Goal: Navigation & Orientation: Find specific page/section

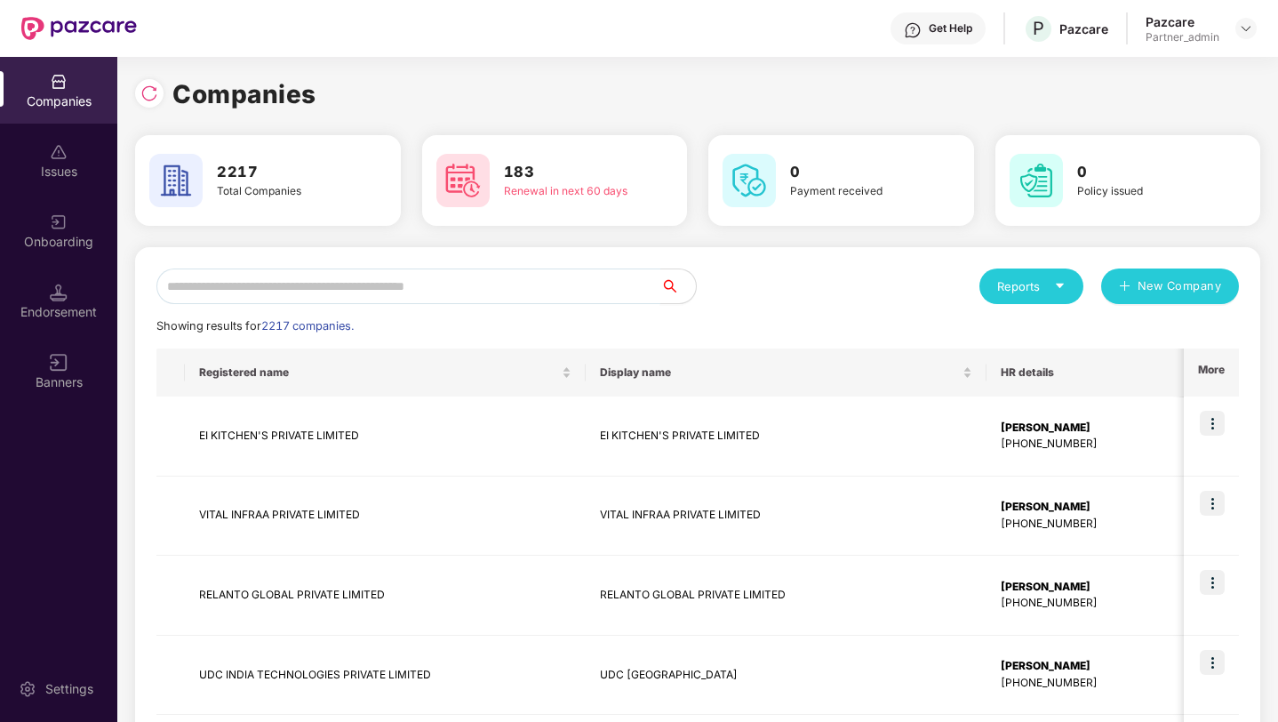
click at [265, 283] on input "text" at bounding box center [408, 286] width 504 height 36
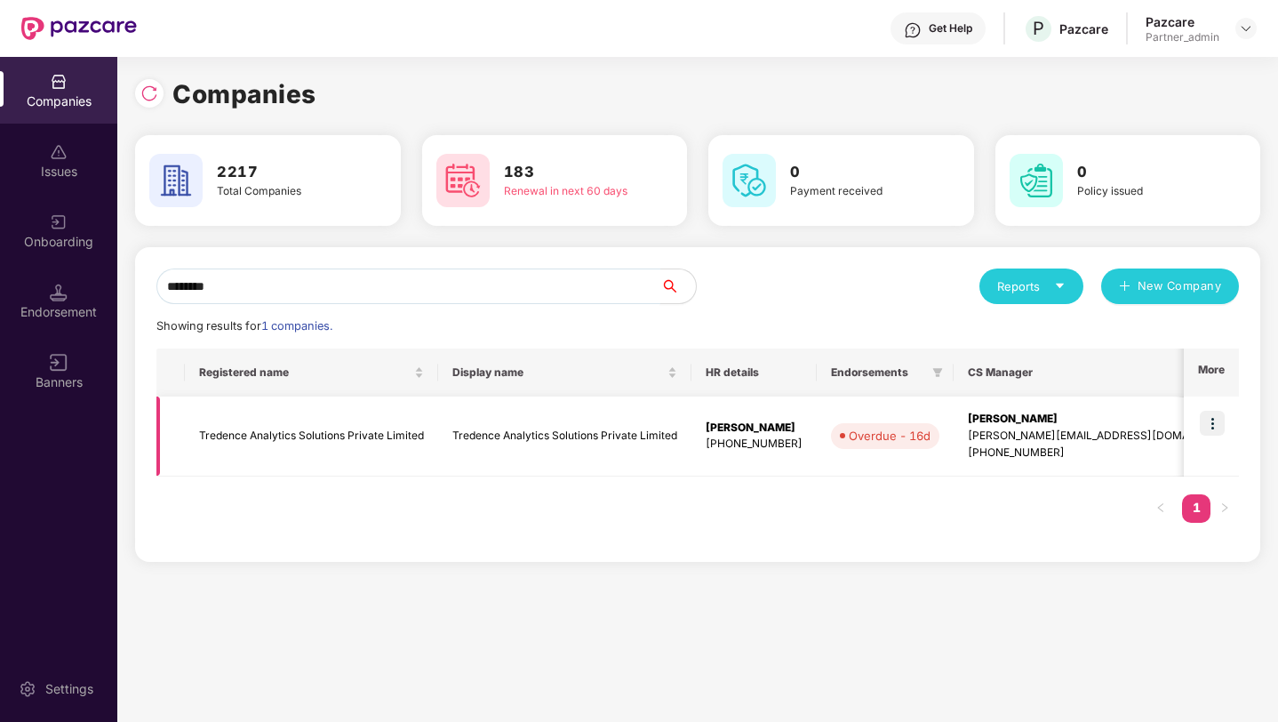
type input "********"
click at [1208, 422] on img at bounding box center [1212, 423] width 25 height 25
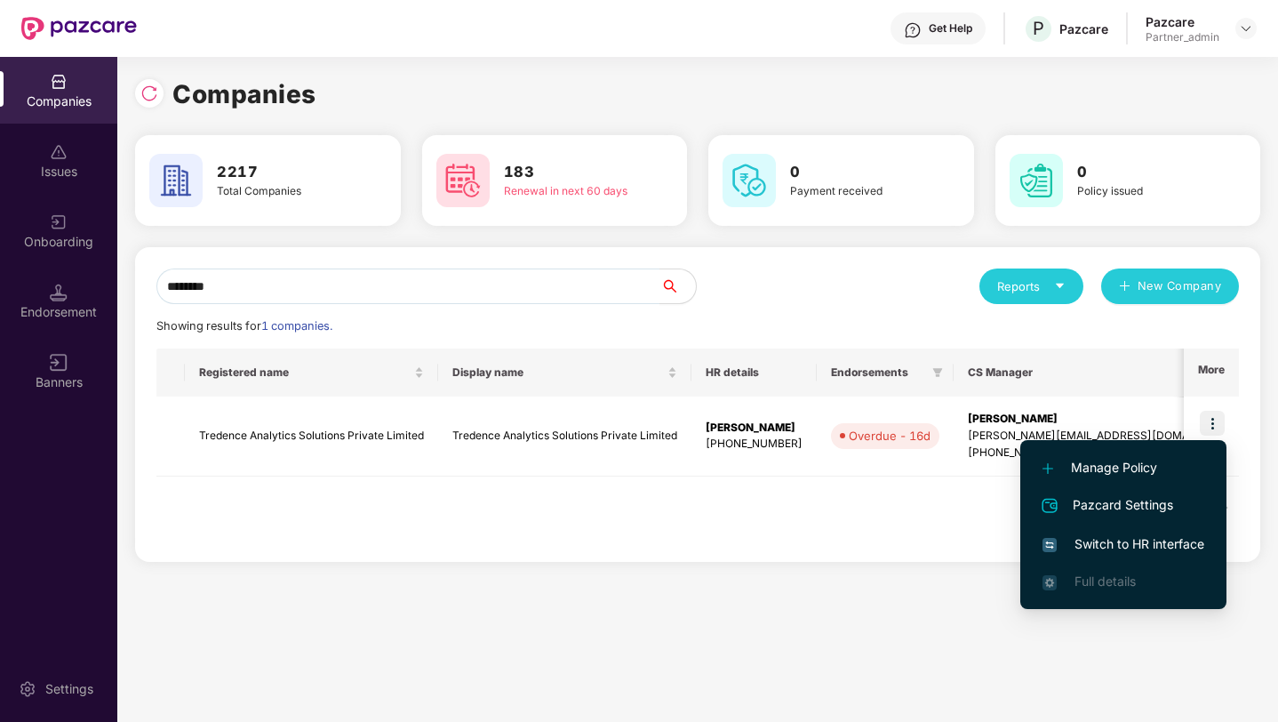
click at [1080, 540] on span "Switch to HR interface" at bounding box center [1124, 544] width 162 height 20
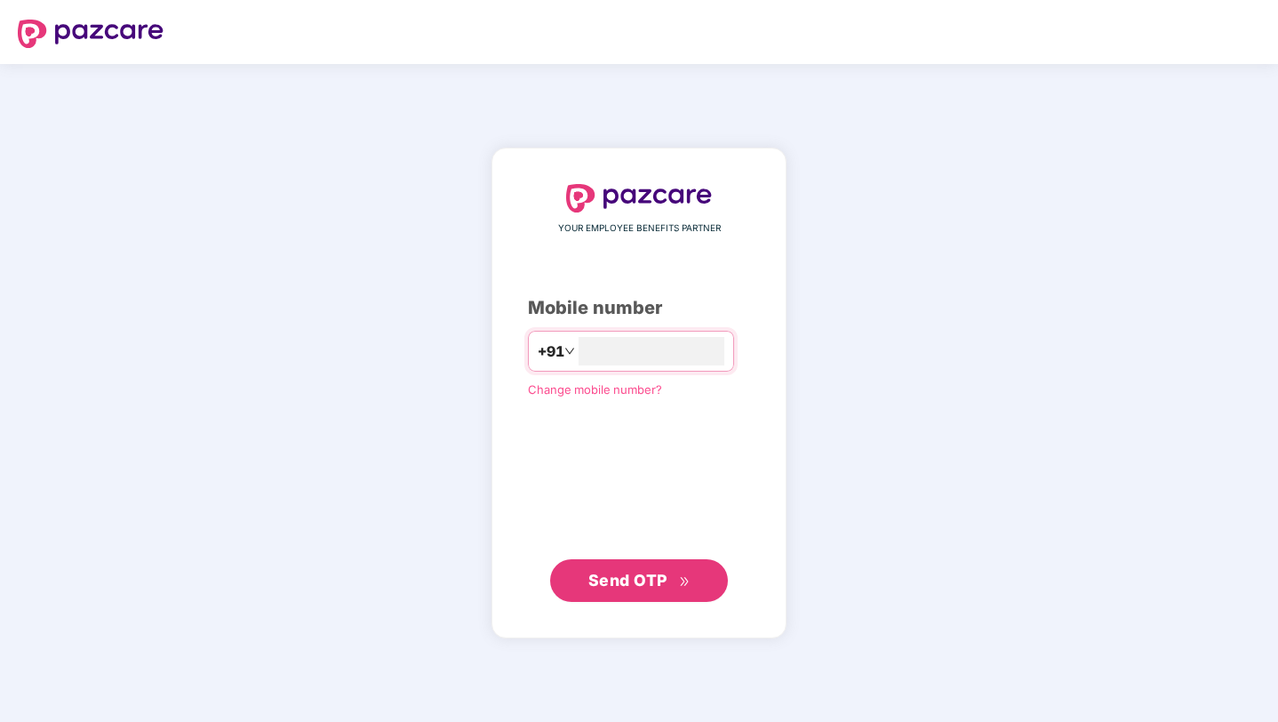
type input "**********"
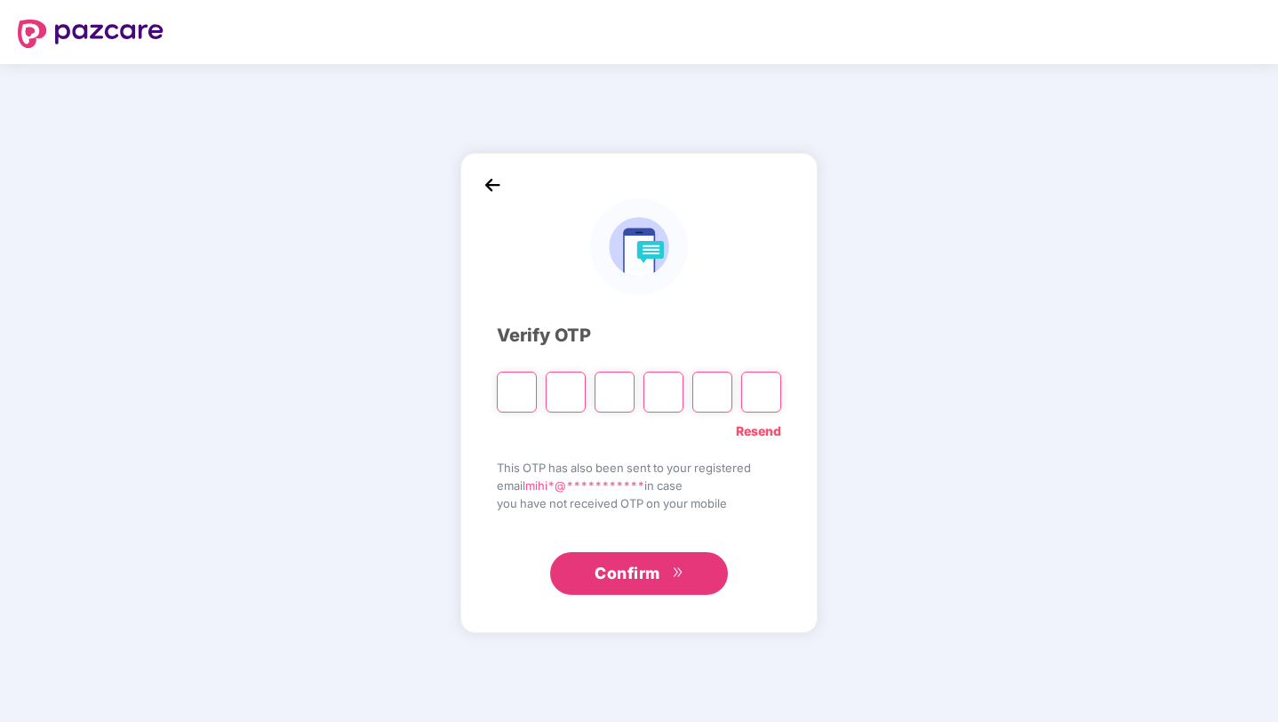
type input "*"
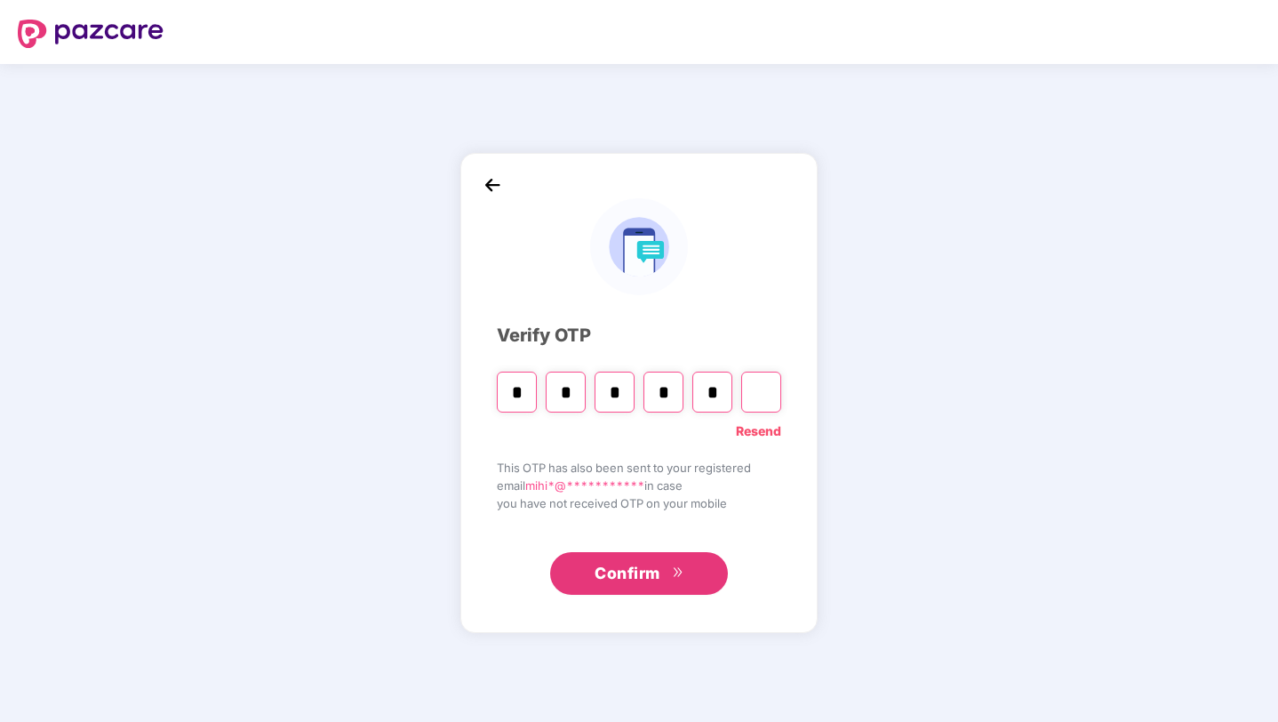
type input "*"
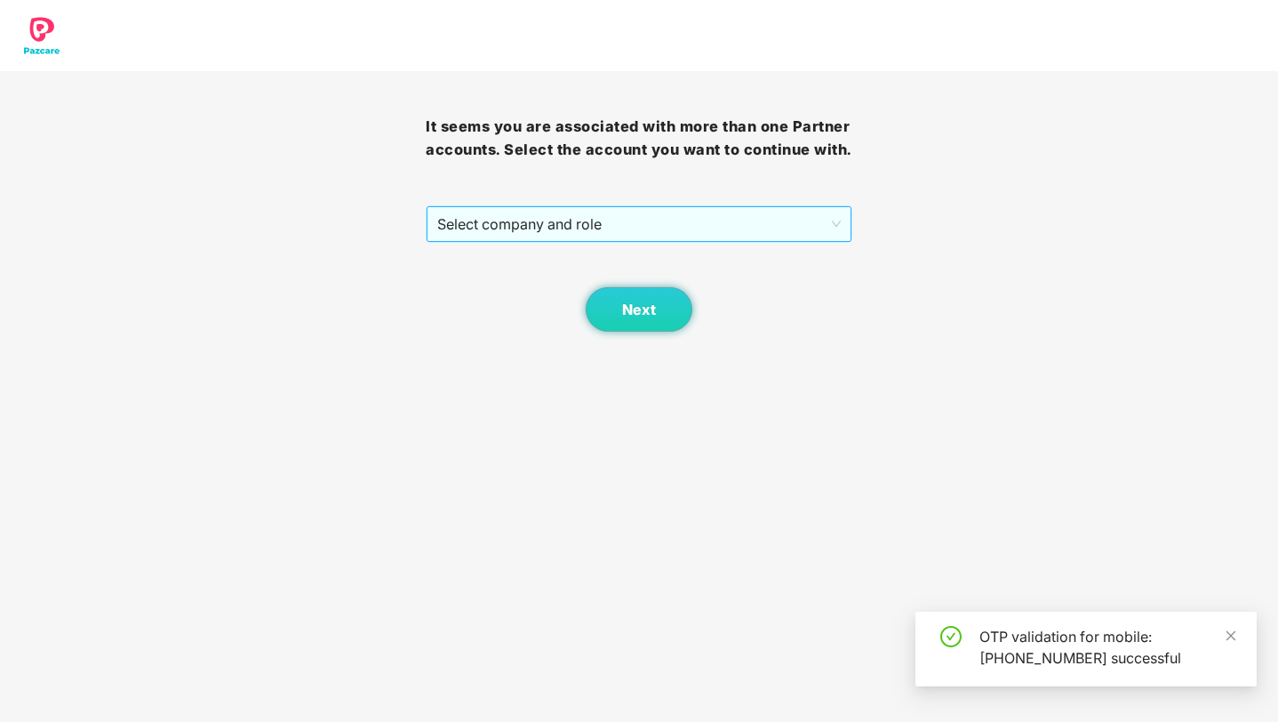
click at [492, 241] on span "Select company and role" at bounding box center [638, 224] width 403 height 34
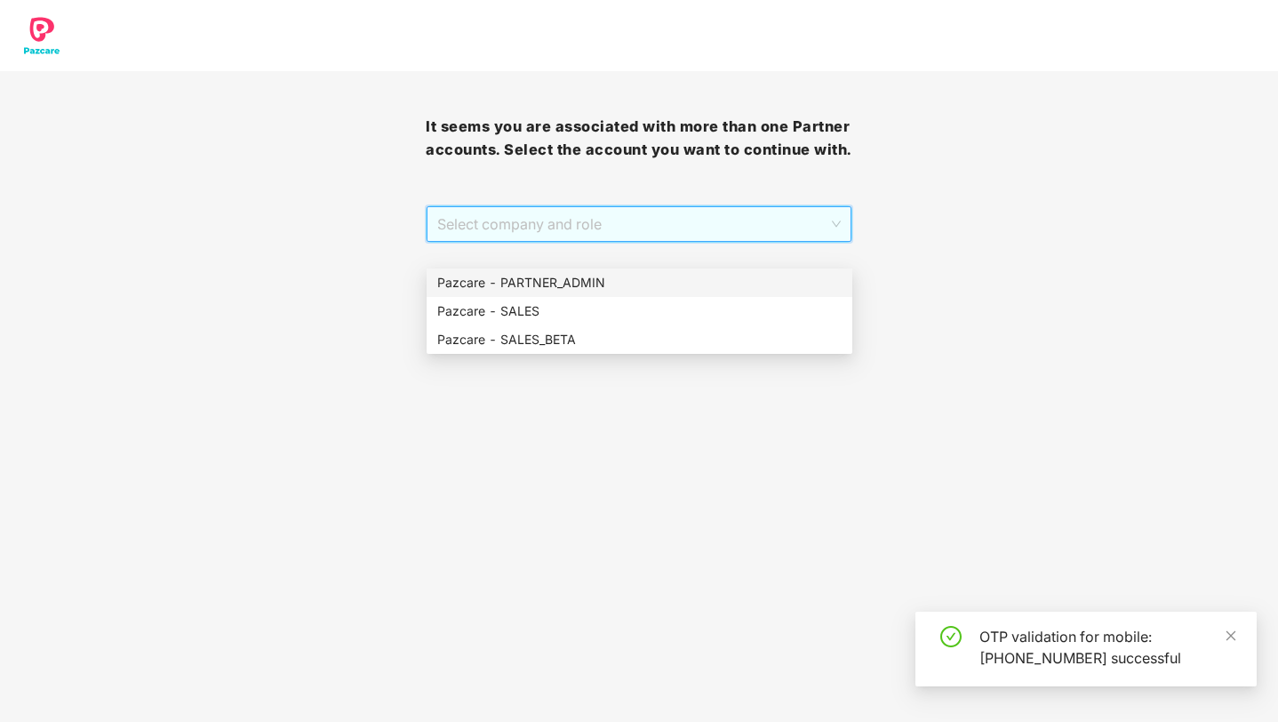
click at [511, 284] on div "Pazcare - PARTNER_ADMIN" at bounding box center [639, 283] width 404 height 20
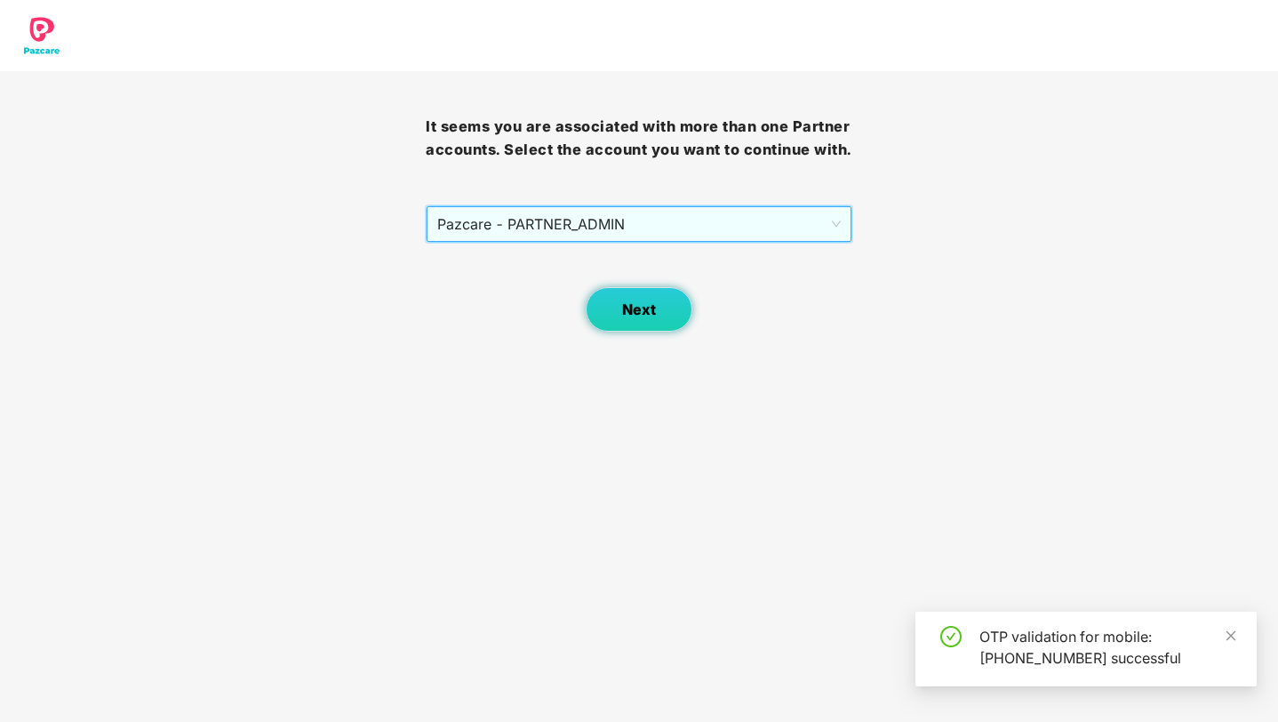
click at [636, 323] on button "Next" at bounding box center [639, 309] width 107 height 44
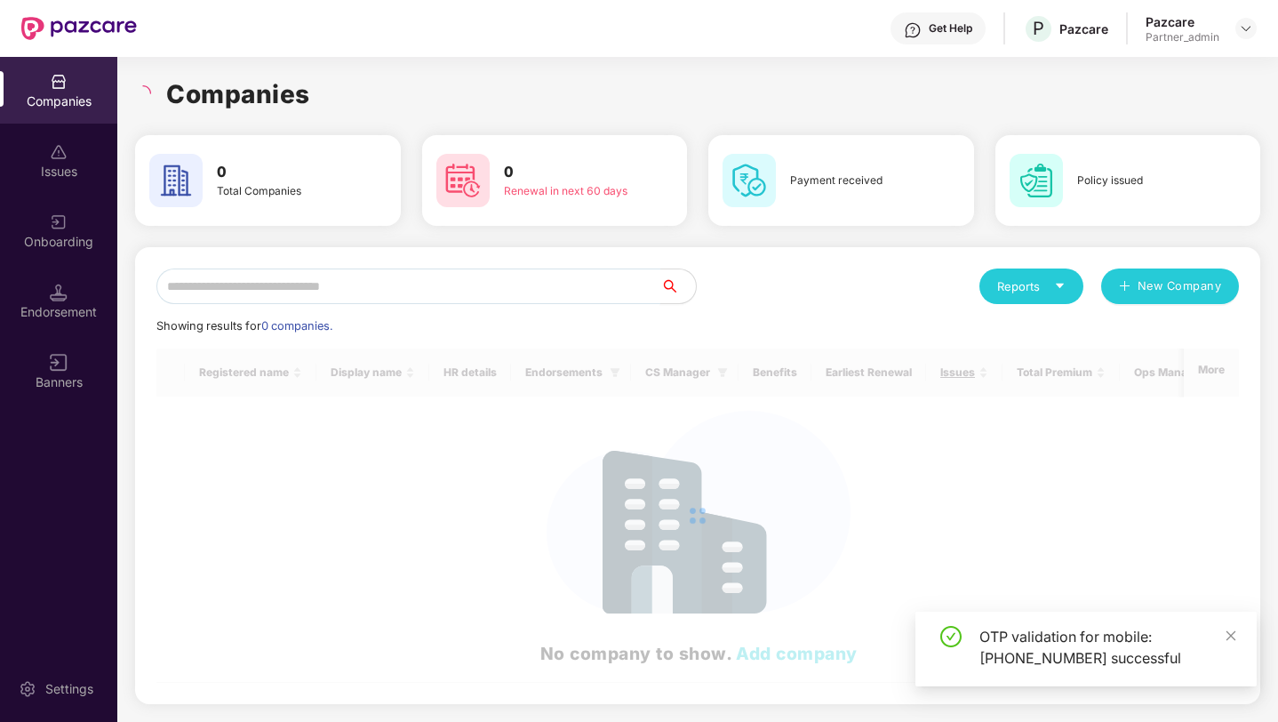
click at [559, 295] on input "text" at bounding box center [408, 286] width 504 height 36
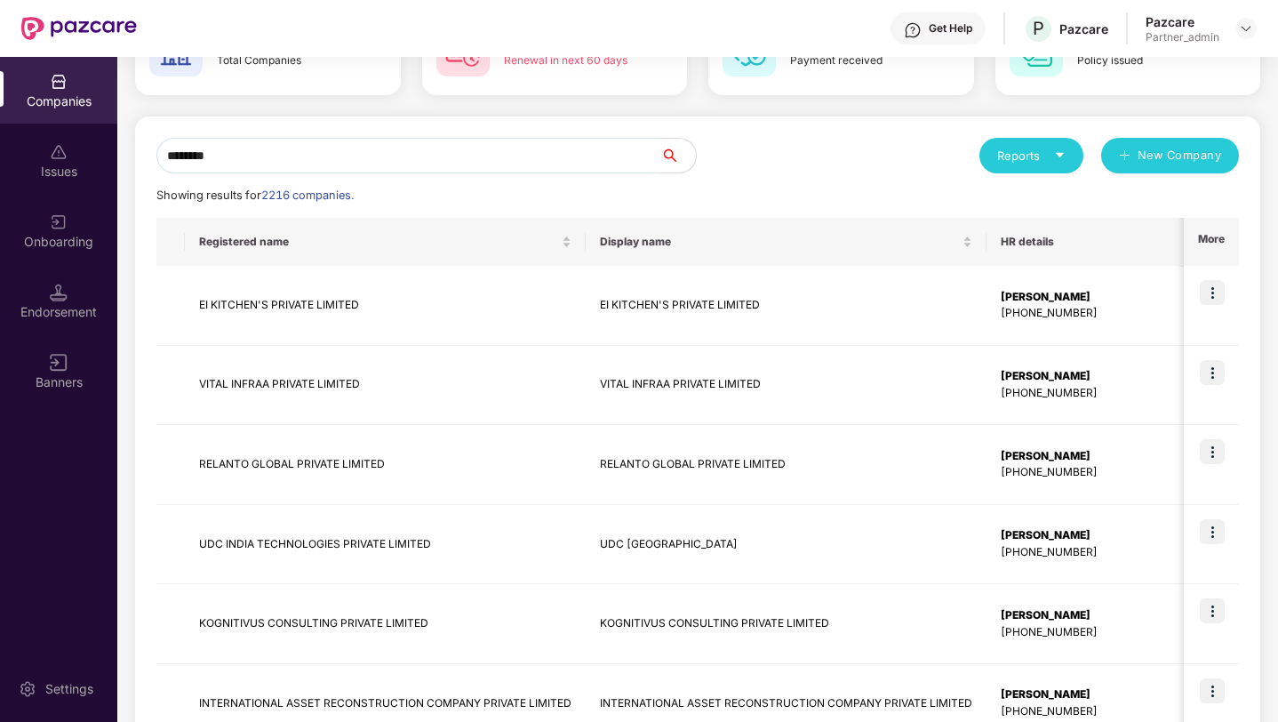
scroll to position [109, 0]
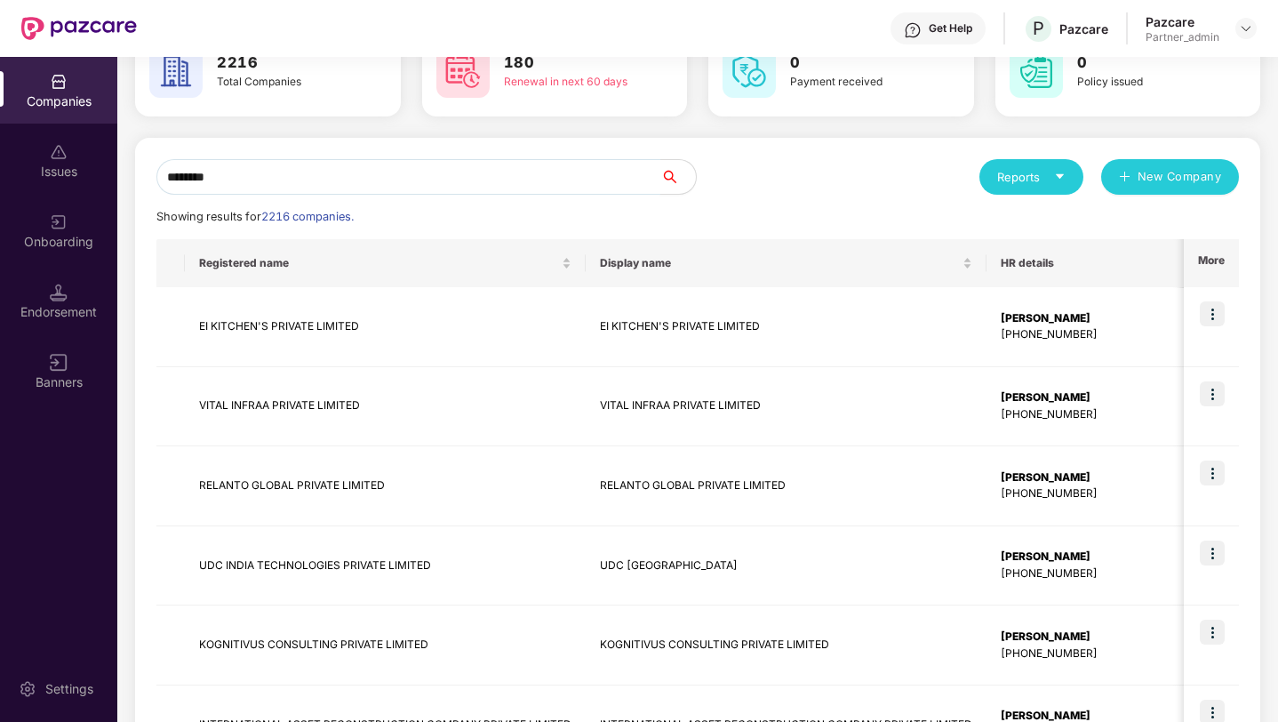
click at [305, 173] on input "********" at bounding box center [408, 177] width 504 height 36
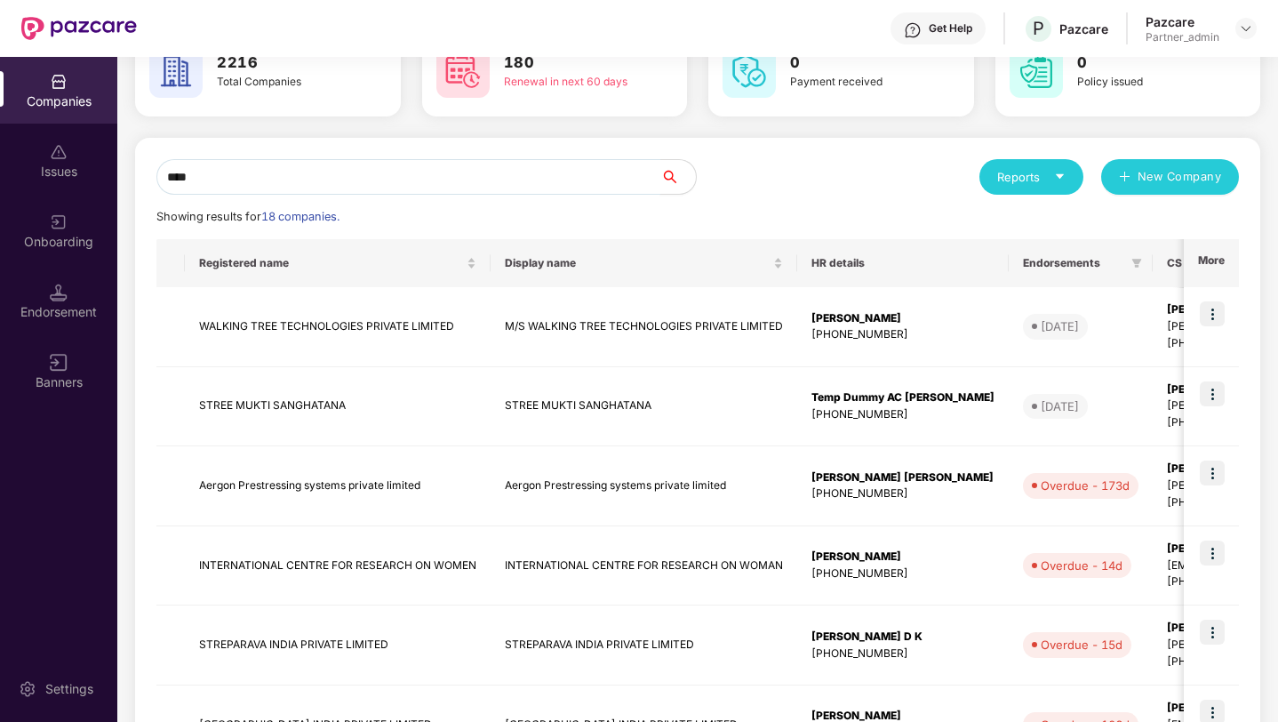
scroll to position [0, 0]
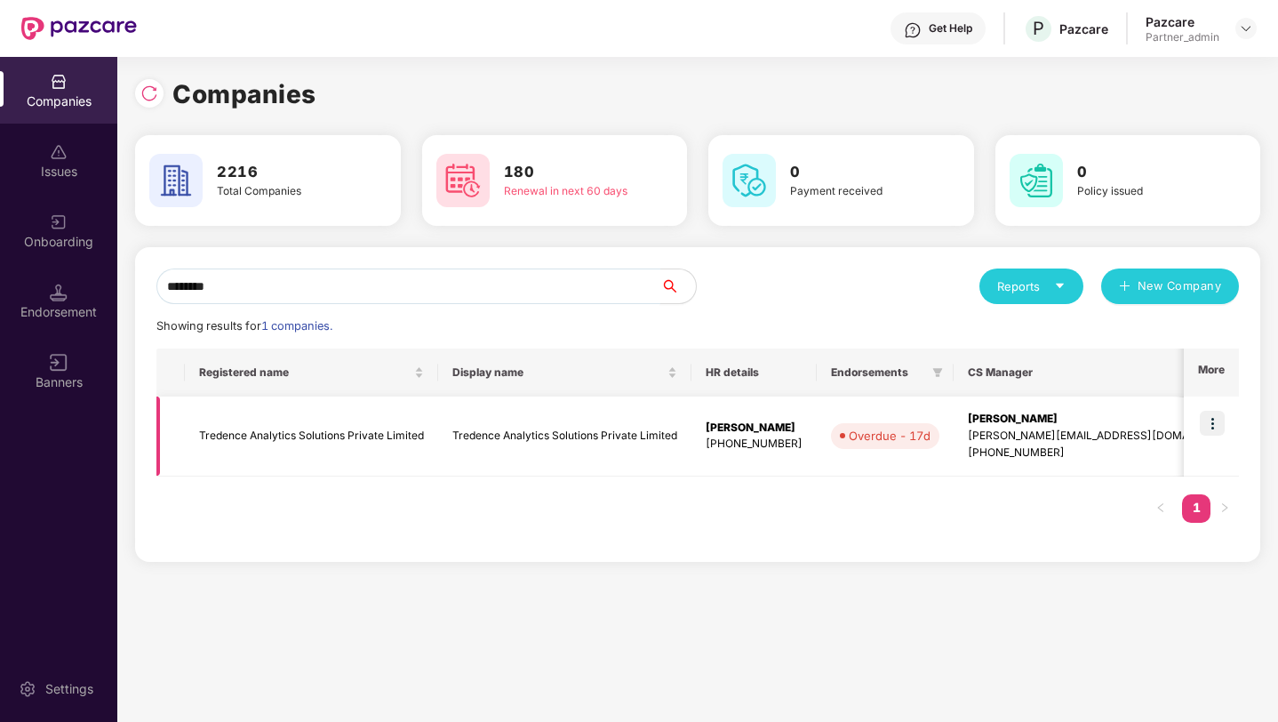
type input "********"
click at [1215, 423] on img at bounding box center [1212, 423] width 25 height 25
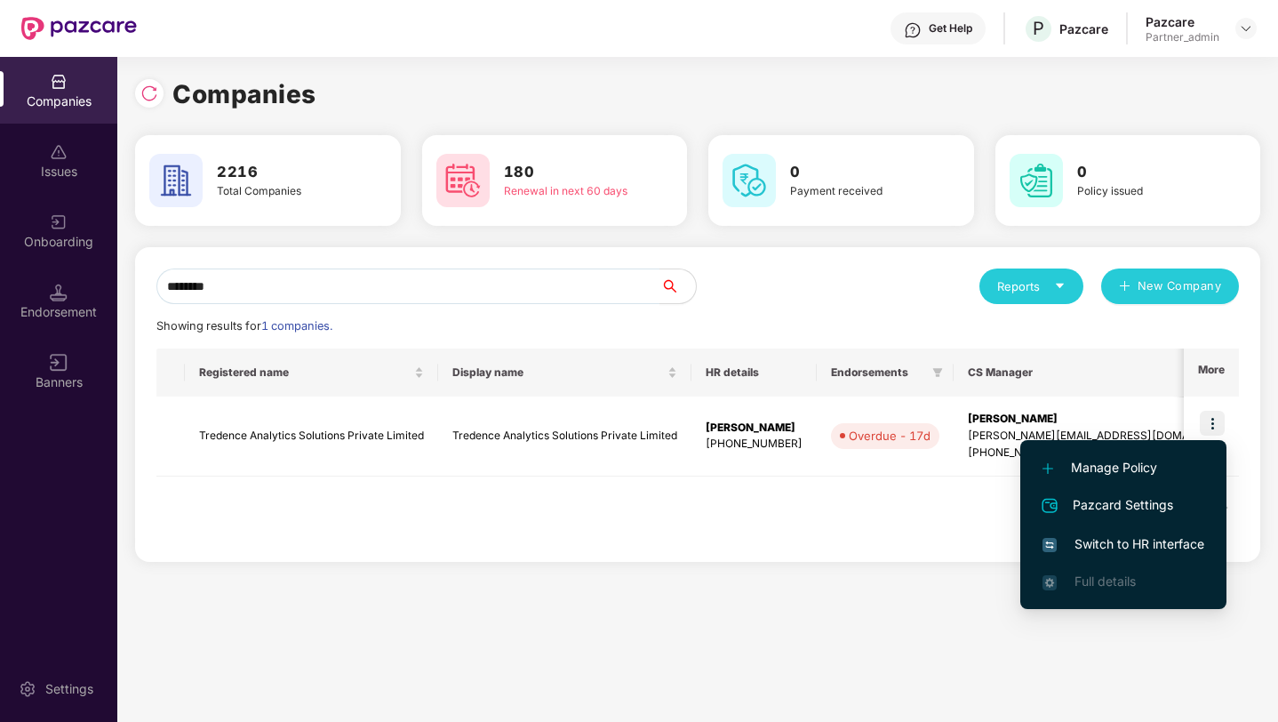
click at [1103, 541] on span "Switch to HR interface" at bounding box center [1124, 544] width 162 height 20
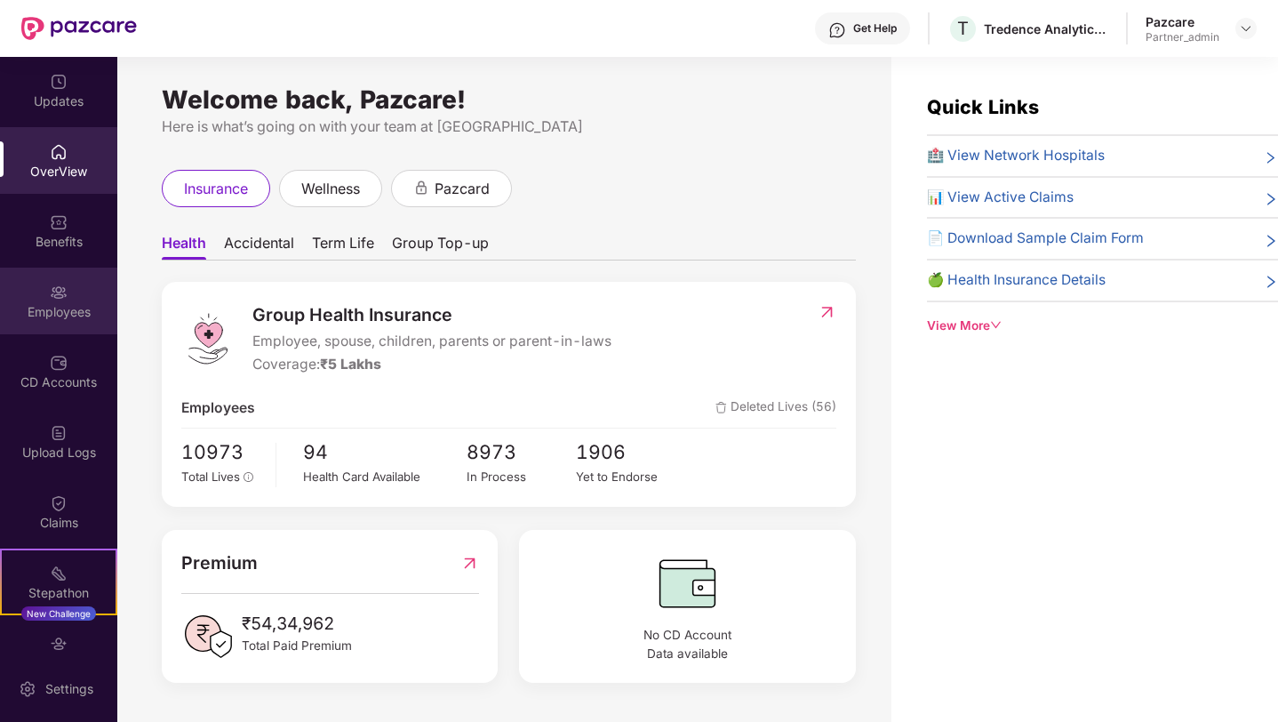
click at [52, 285] on img at bounding box center [59, 293] width 18 height 18
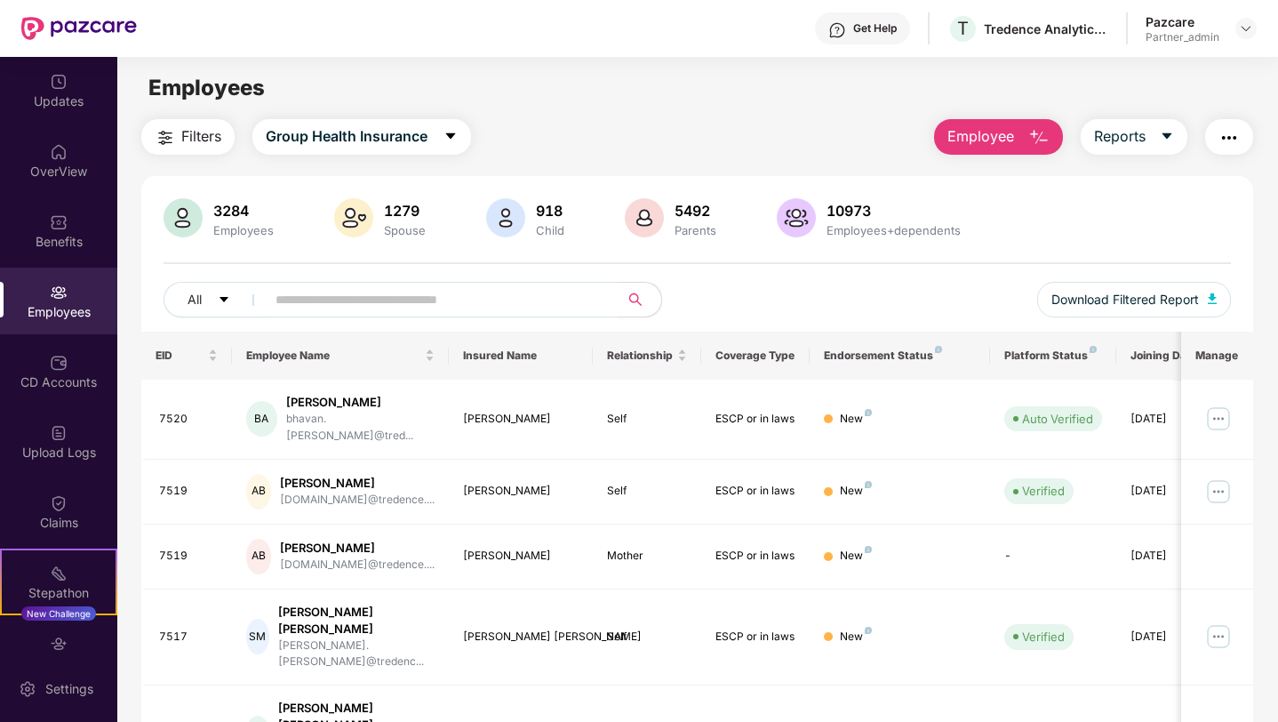
click at [315, 298] on input "text" at bounding box center [435, 299] width 319 height 27
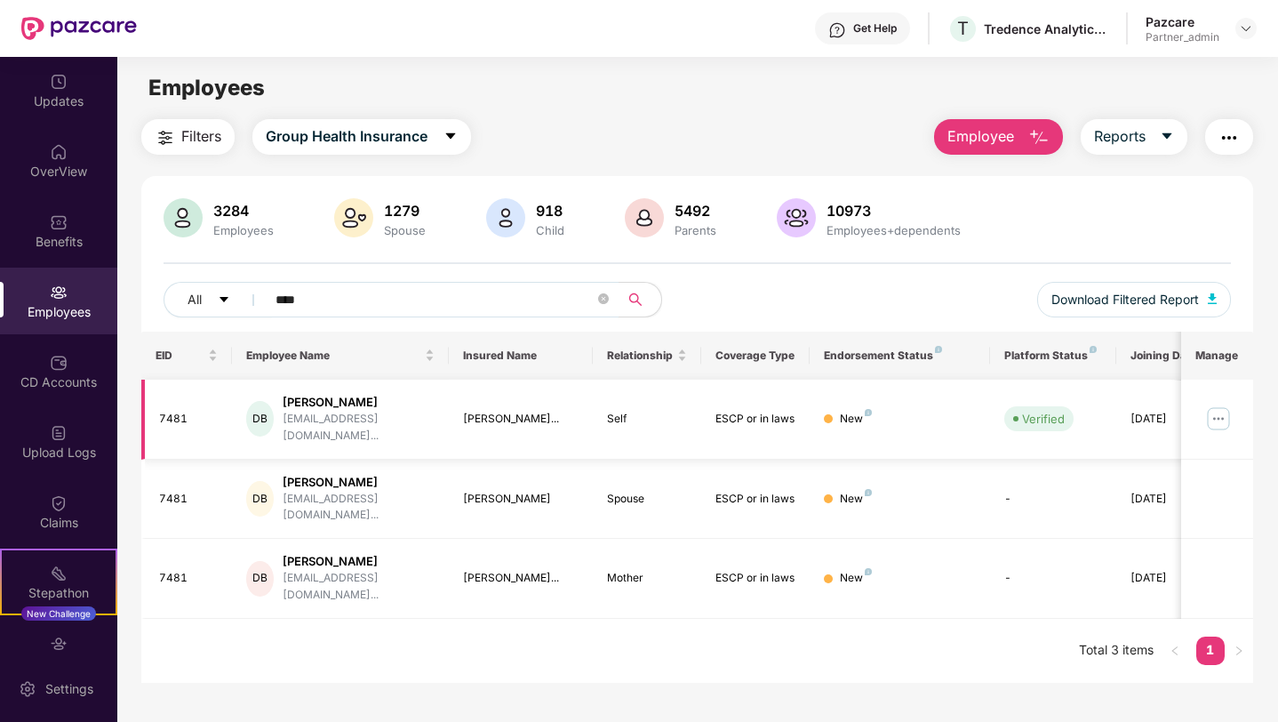
scroll to position [0, 44]
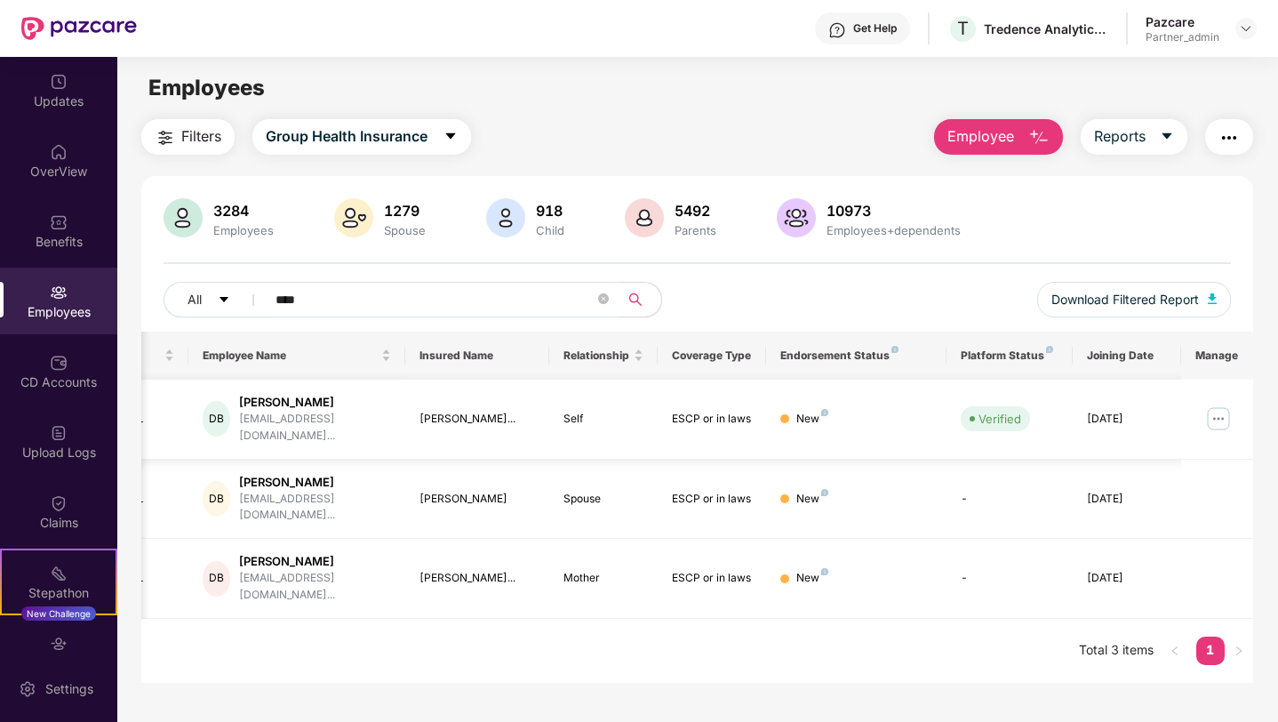
type input "****"
click at [1218, 409] on img at bounding box center [1218, 418] width 28 height 28
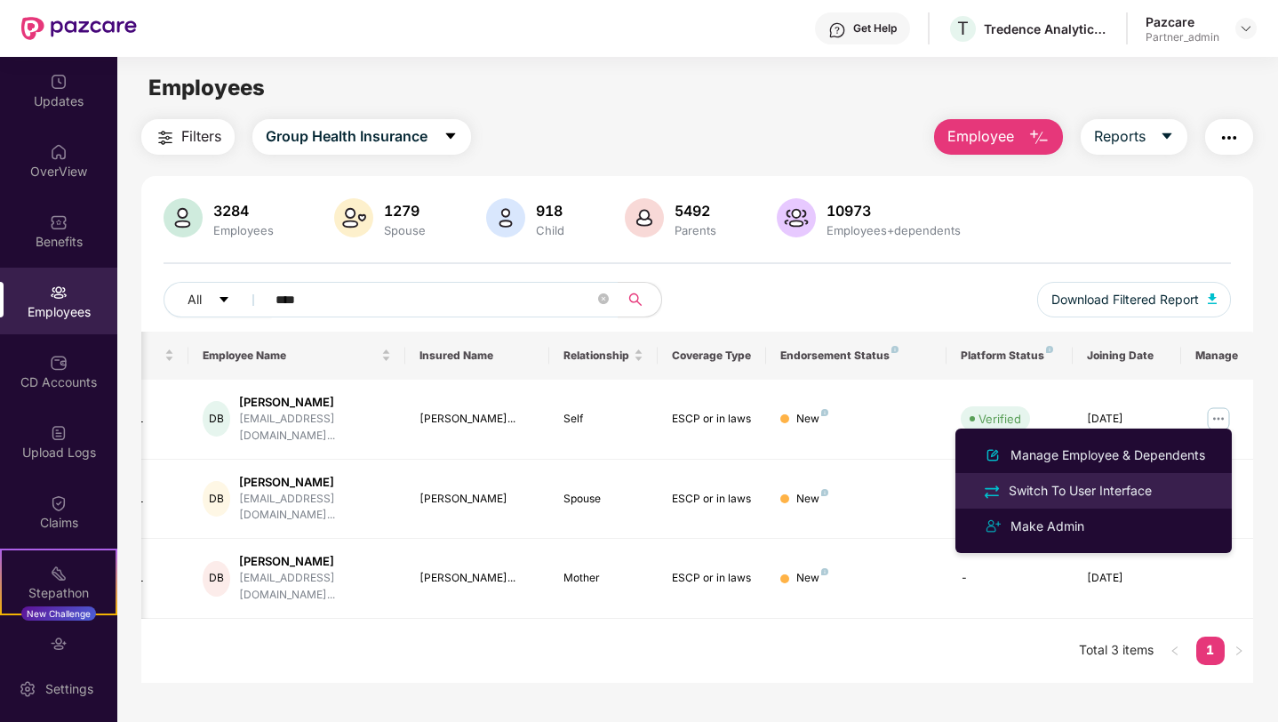
click at [1092, 485] on div "Switch To User Interface" at bounding box center [1080, 491] width 150 height 20
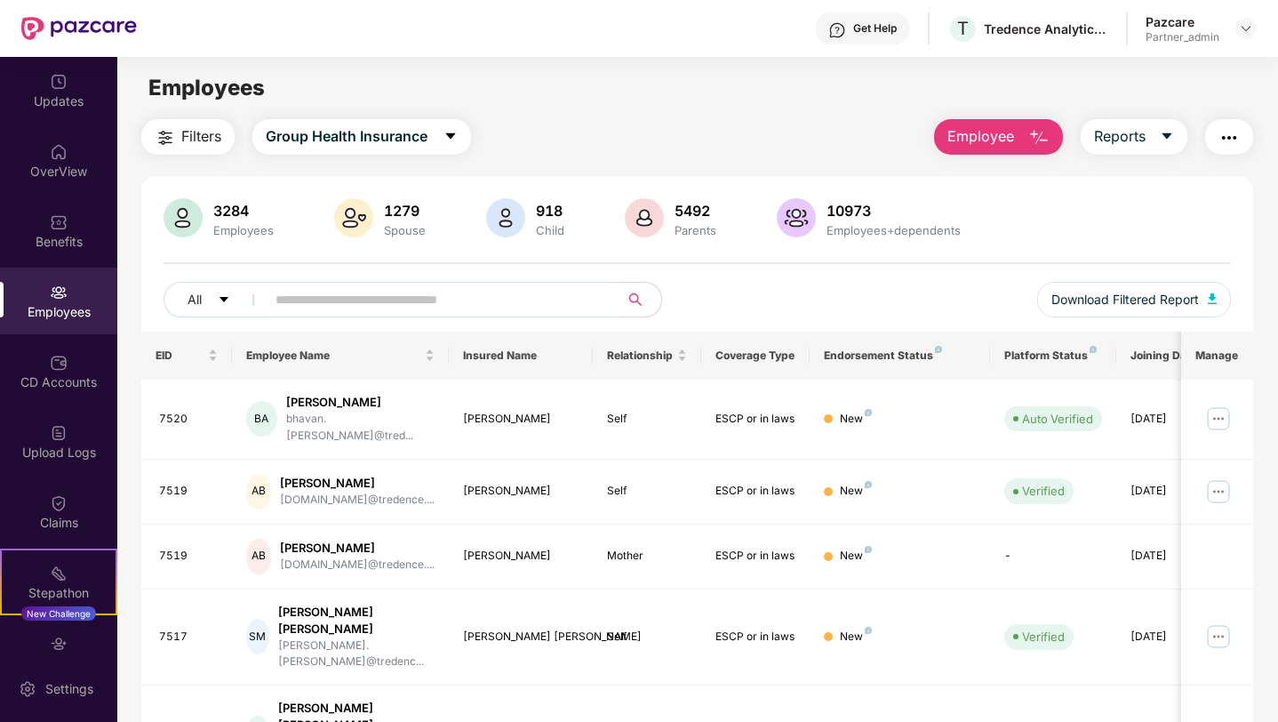
click at [334, 301] on input "text" at bounding box center [435, 299] width 319 height 27
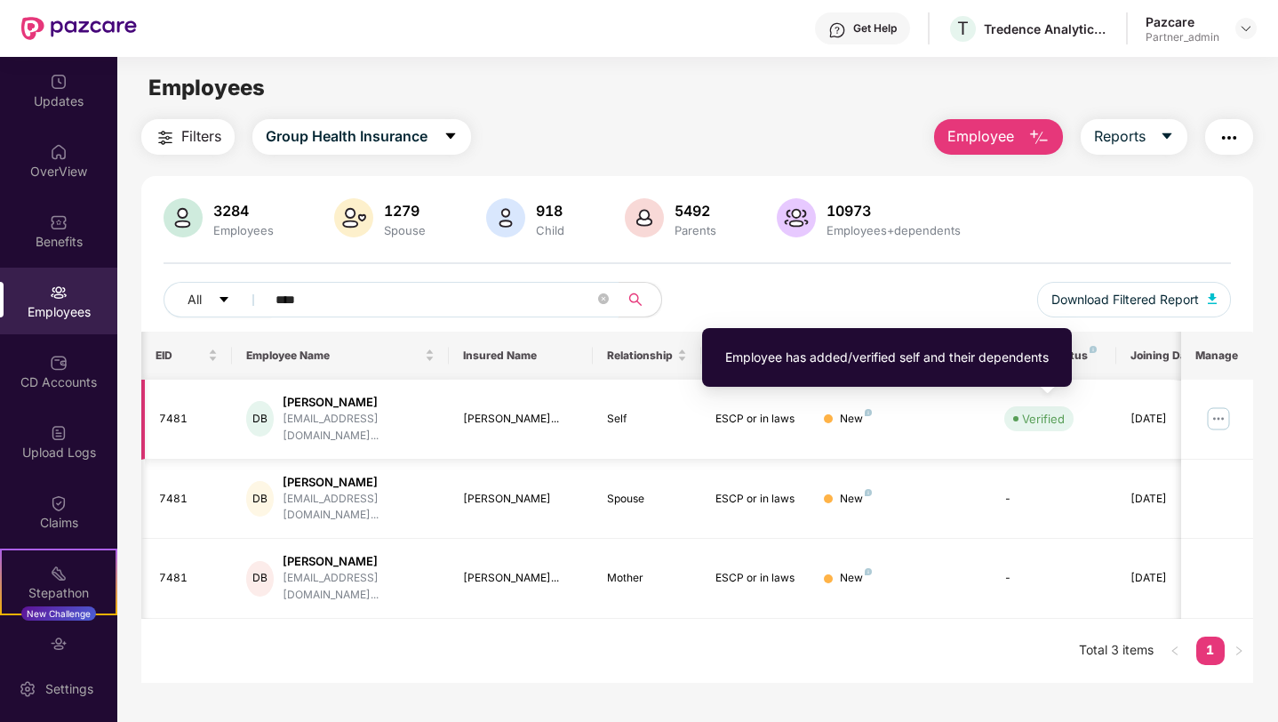
scroll to position [0, 44]
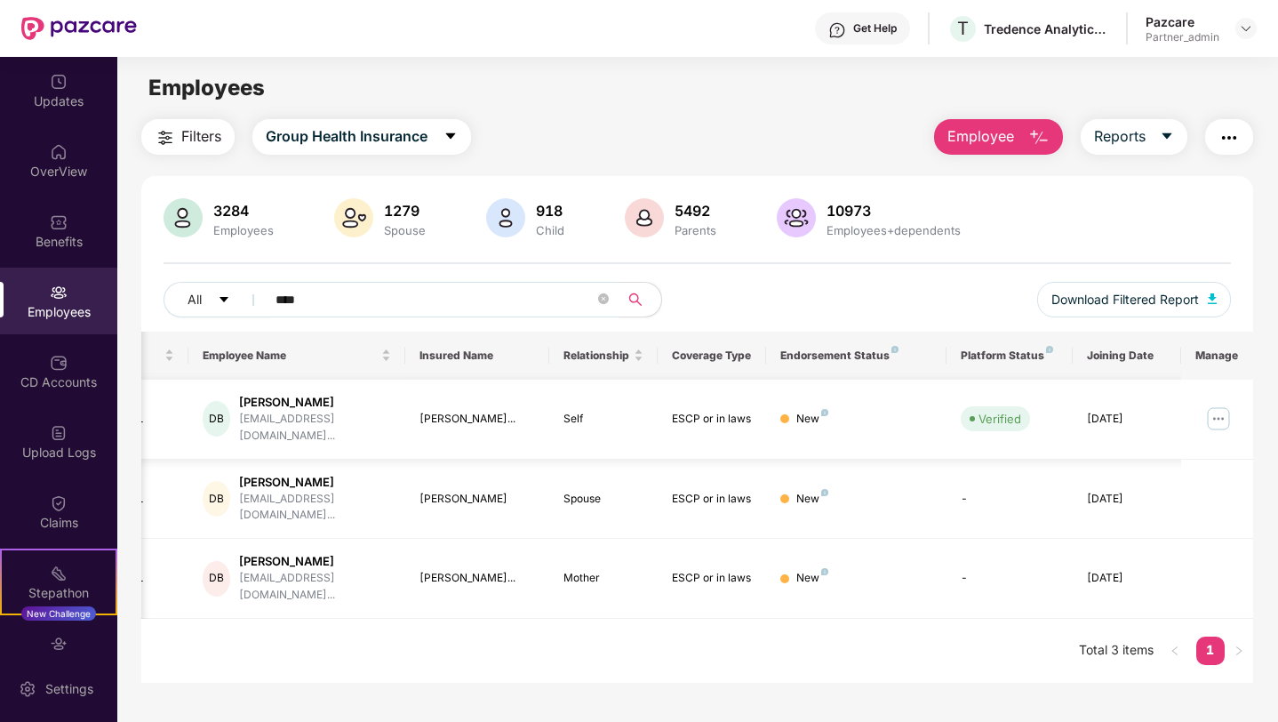
type input "****"
drag, startPoint x: 1087, startPoint y: 411, endPoint x: 1158, endPoint y: 413, distance: 71.2
click at [1158, 413] on div "[DATE]" at bounding box center [1127, 419] width 80 height 17
click at [1222, 415] on img at bounding box center [1218, 418] width 28 height 28
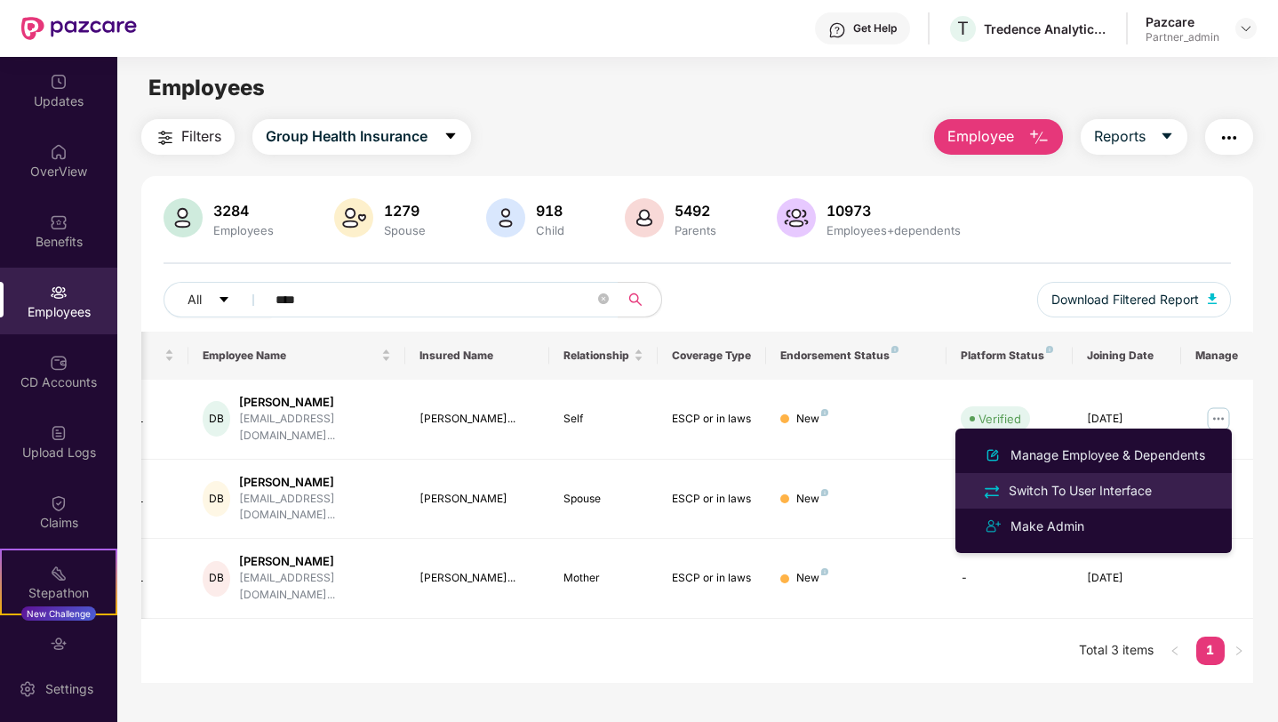
click at [1085, 480] on div "Switch To User Interface" at bounding box center [1094, 490] width 230 height 20
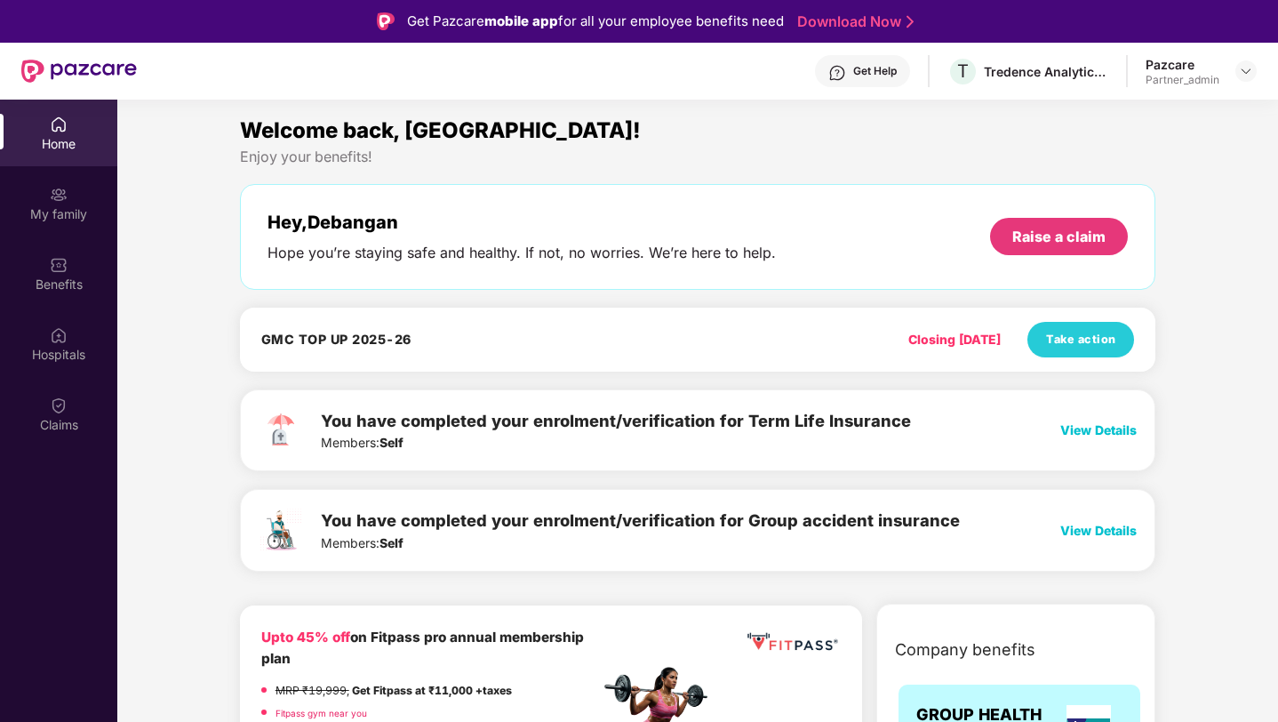
click at [955, 339] on div "Closing [DATE]" at bounding box center [954, 340] width 92 height 20
click at [1053, 339] on span "Take action" at bounding box center [1081, 340] width 70 height 18
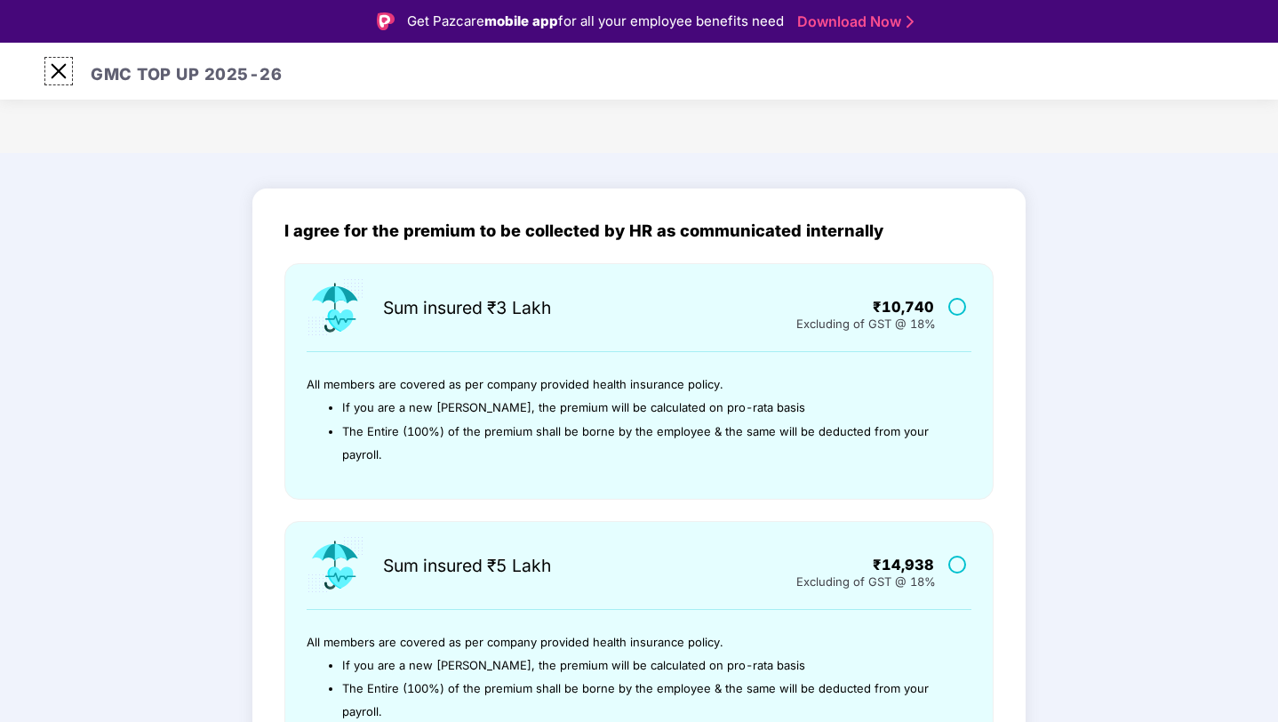
click at [54, 73] on img at bounding box center [58, 71] width 28 height 28
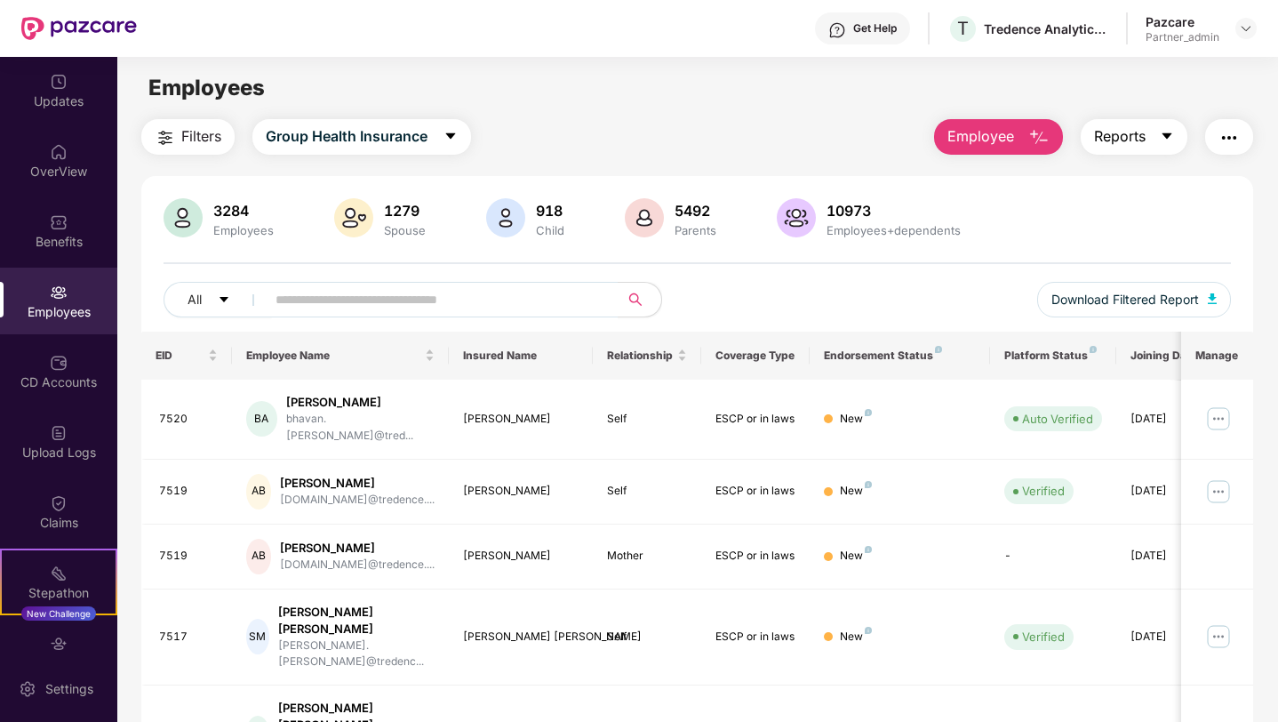
click at [1136, 133] on span "Reports" at bounding box center [1120, 136] width 52 height 22
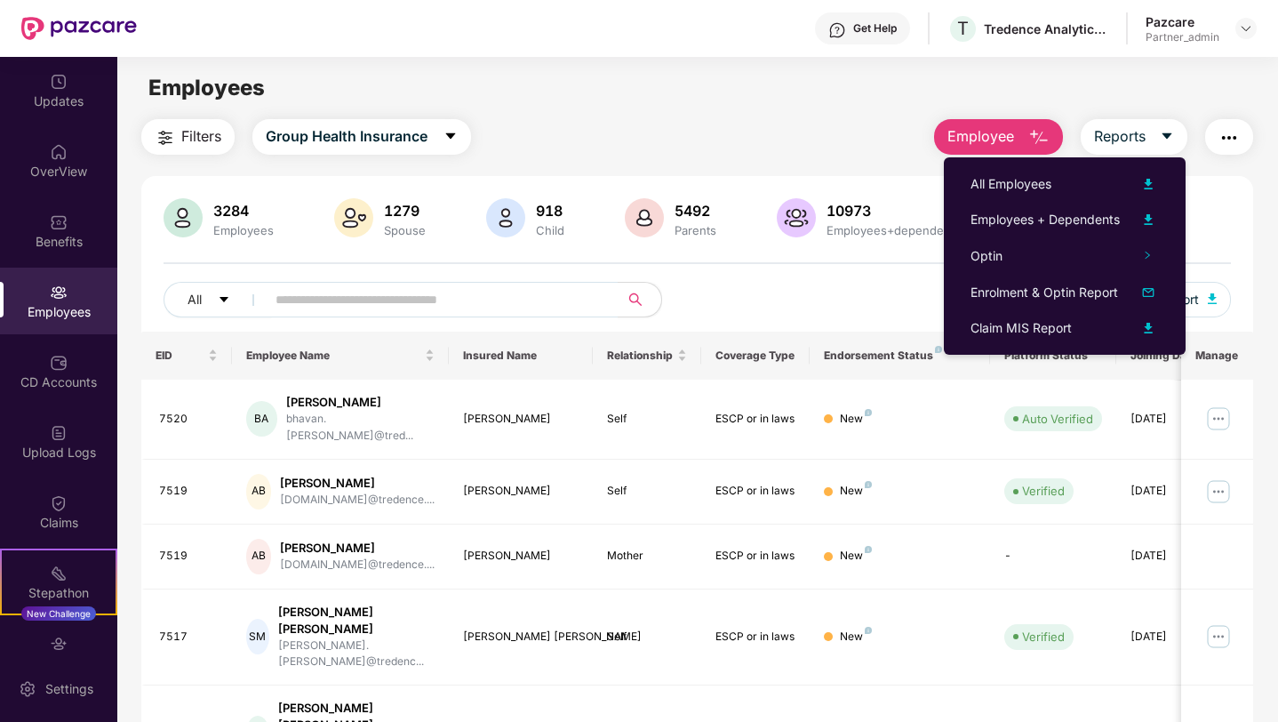
click at [779, 97] on div "Employees" at bounding box center [697, 88] width 1160 height 34
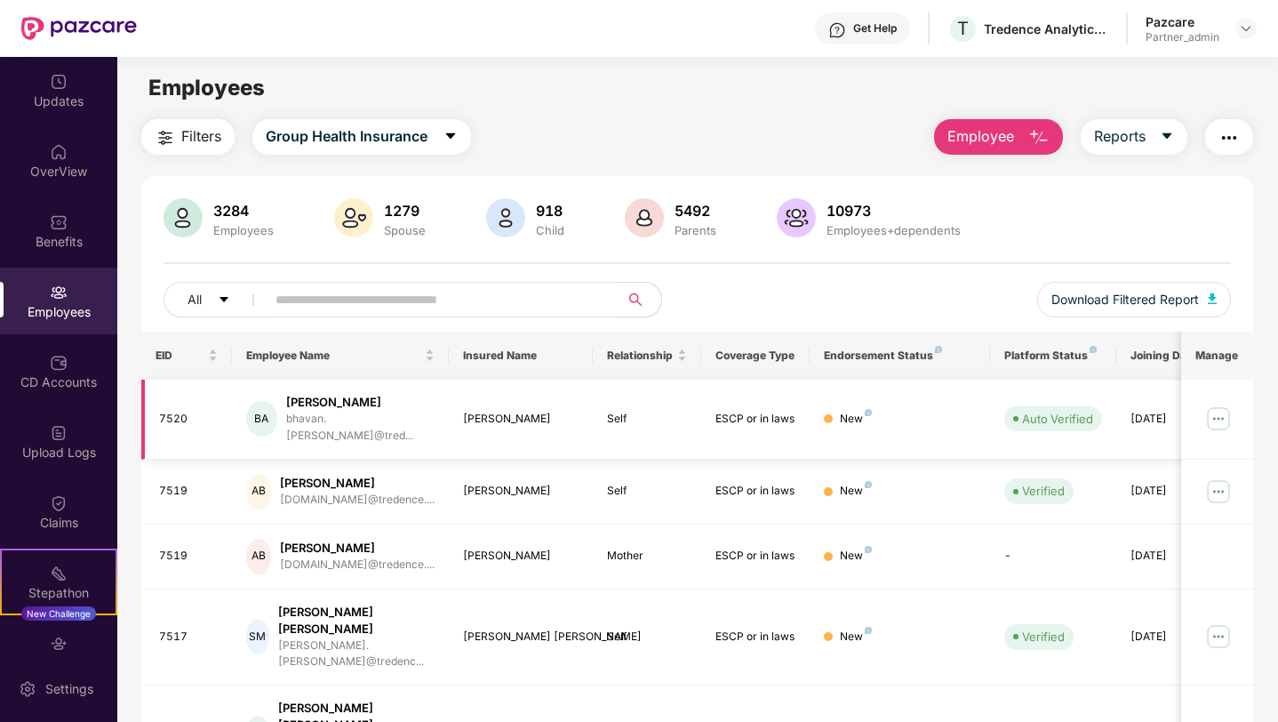
click at [1217, 413] on img at bounding box center [1218, 418] width 28 height 28
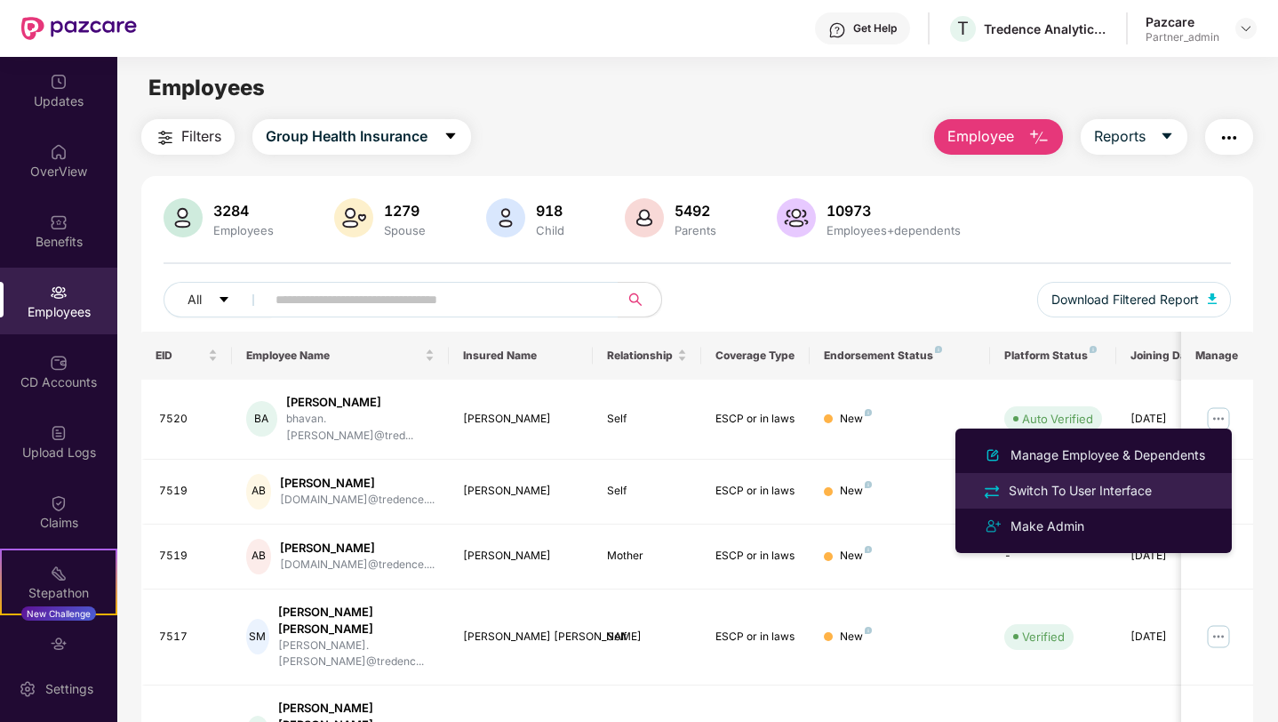
click at [1092, 484] on div "Switch To User Interface" at bounding box center [1080, 491] width 150 height 20
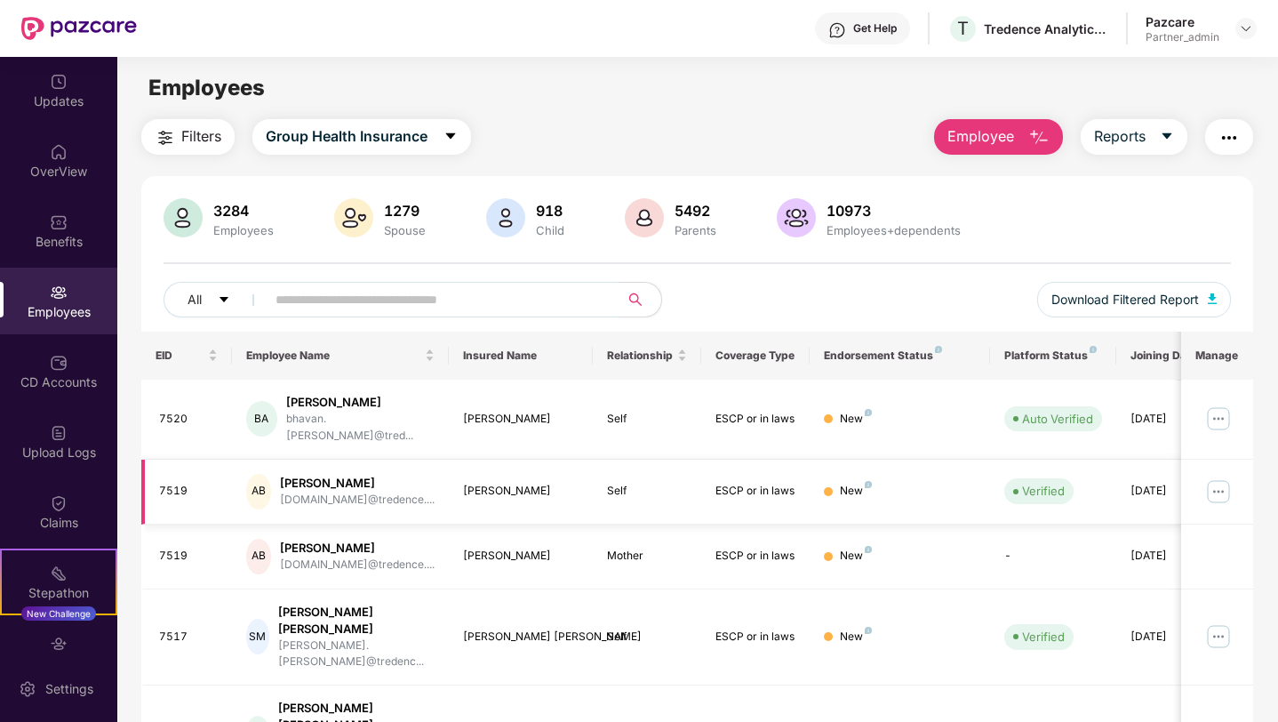
click at [1215, 477] on img at bounding box center [1218, 491] width 28 height 28
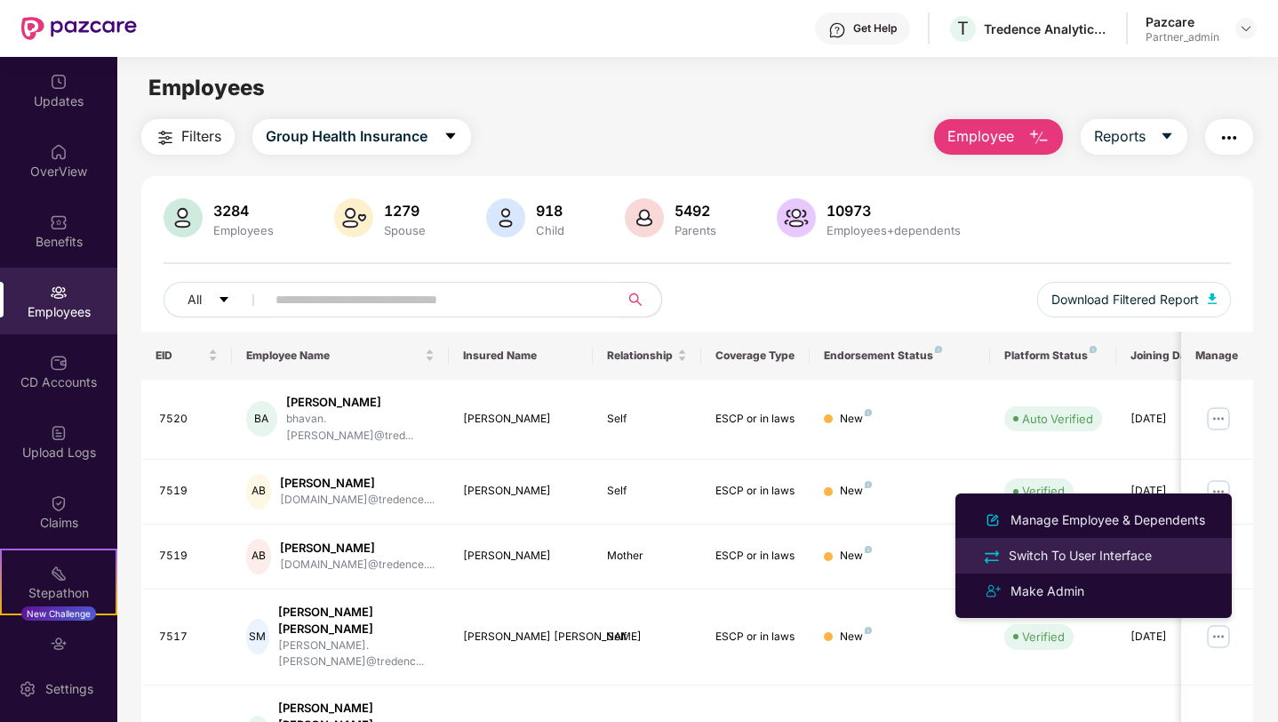
click at [1075, 548] on div "Switch To User Interface" at bounding box center [1080, 556] width 150 height 20
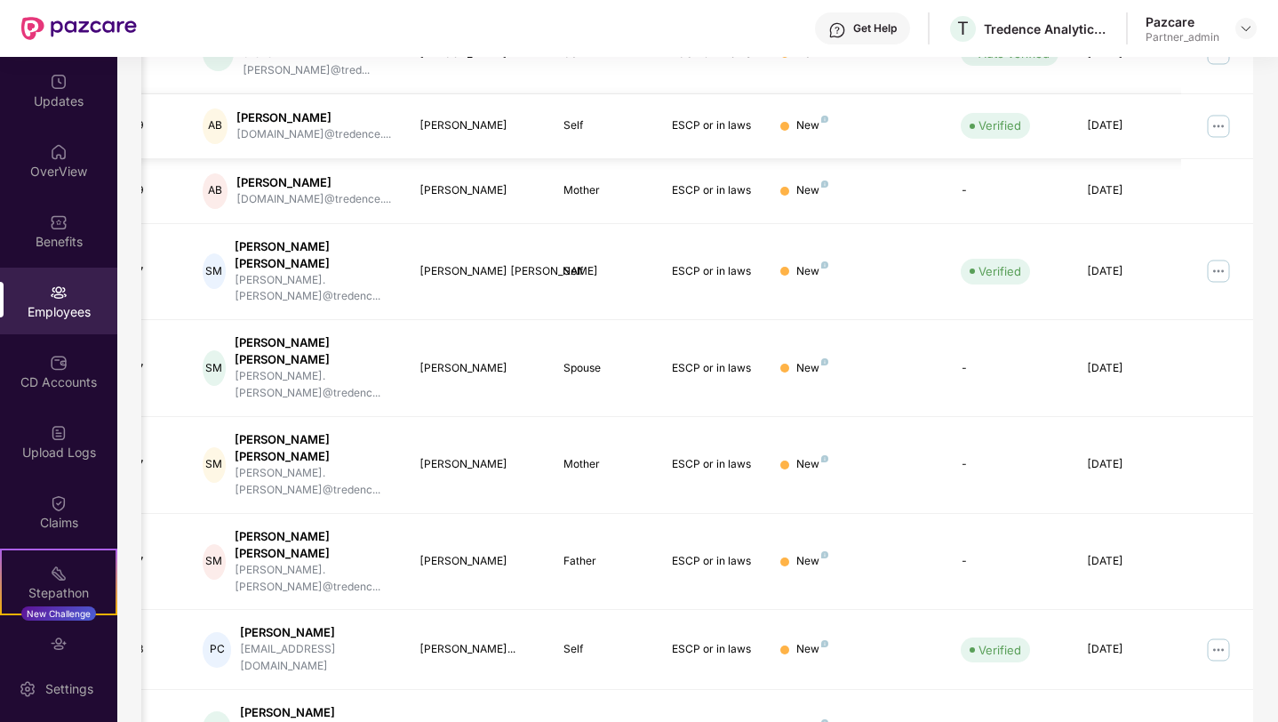
scroll to position [371, 0]
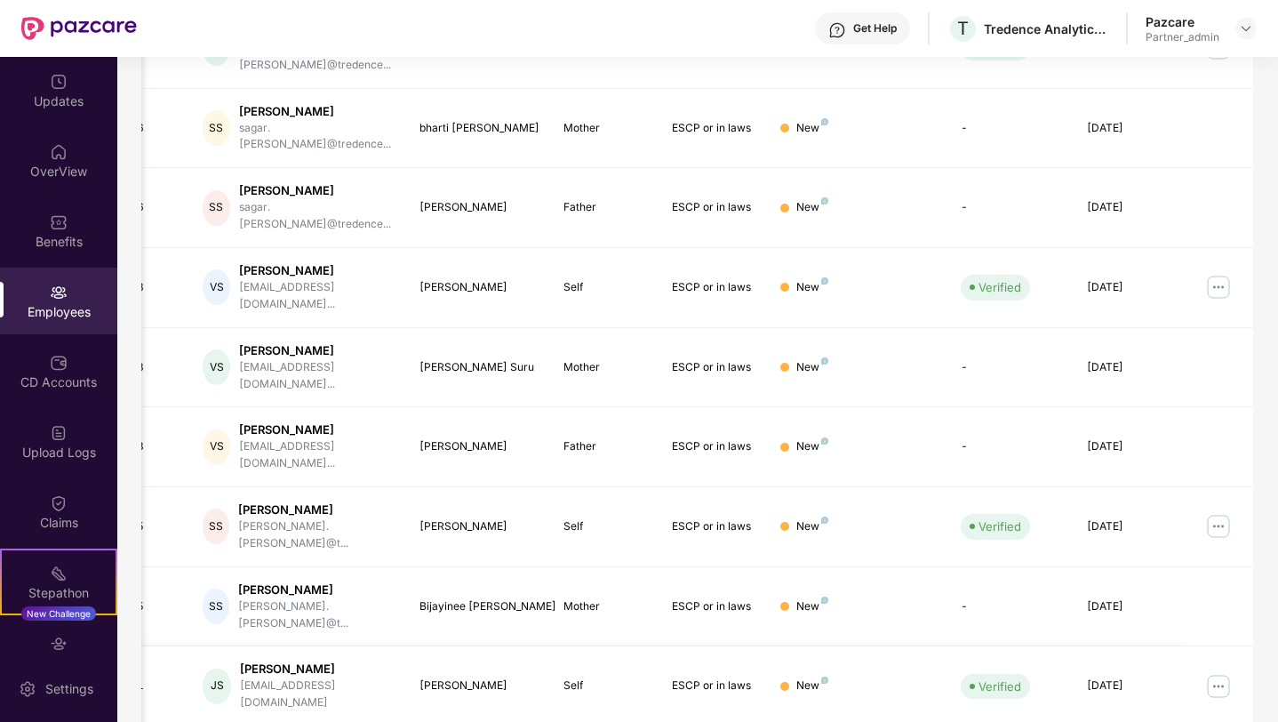
click at [1221, 672] on img at bounding box center [1218, 686] width 28 height 28
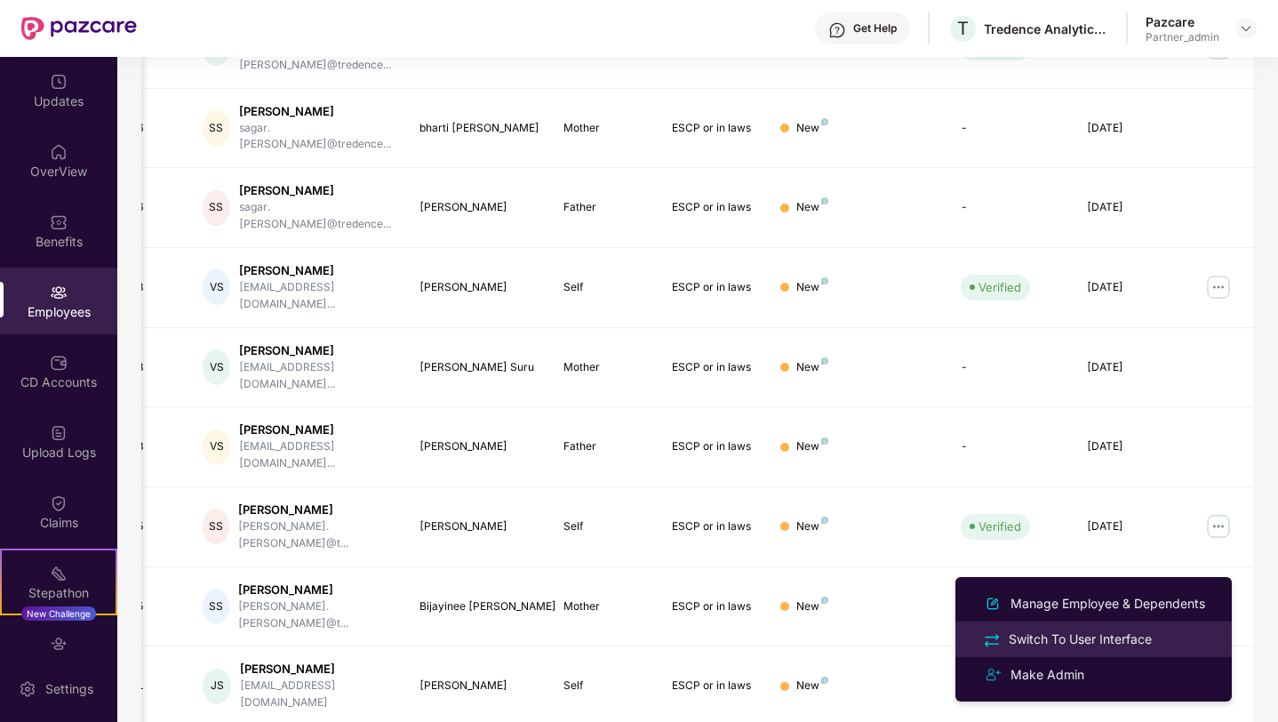
click at [1089, 639] on div "Switch To User Interface" at bounding box center [1080, 639] width 150 height 20
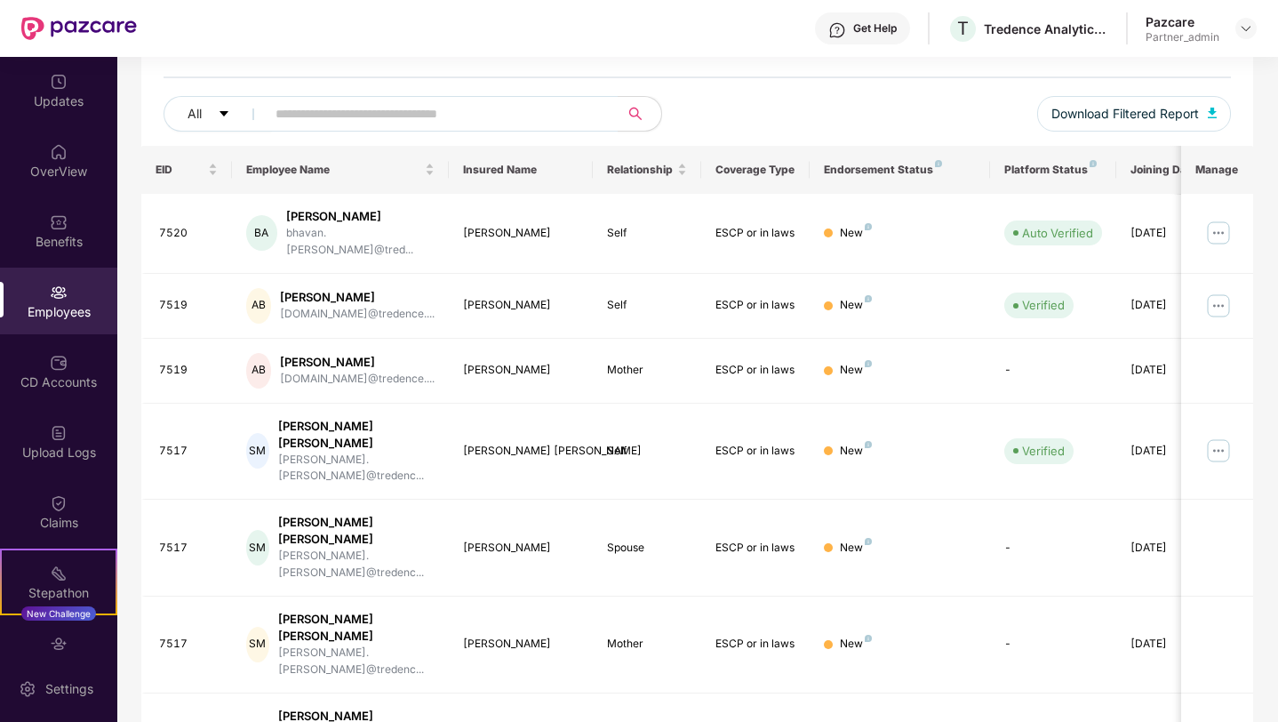
scroll to position [371, 0]
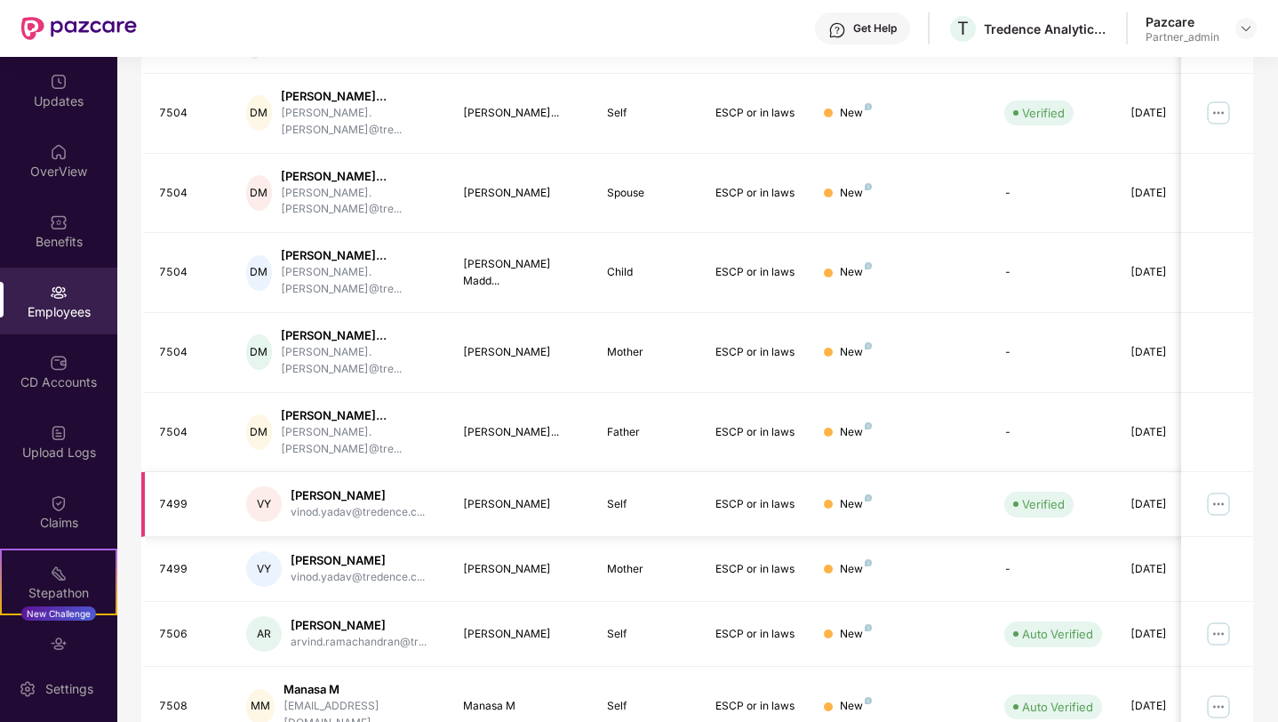
click at [1219, 502] on img at bounding box center [1218, 504] width 28 height 28
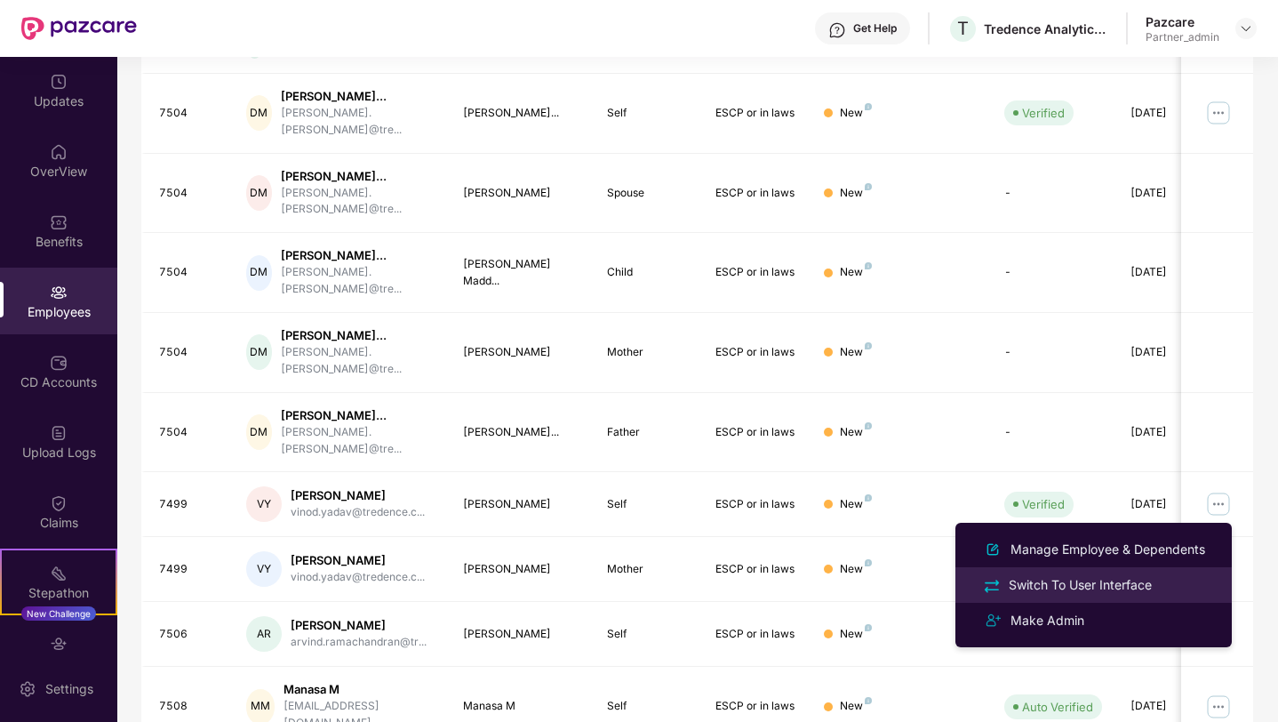
click at [1086, 579] on div "Switch To User Interface" at bounding box center [1080, 585] width 150 height 20
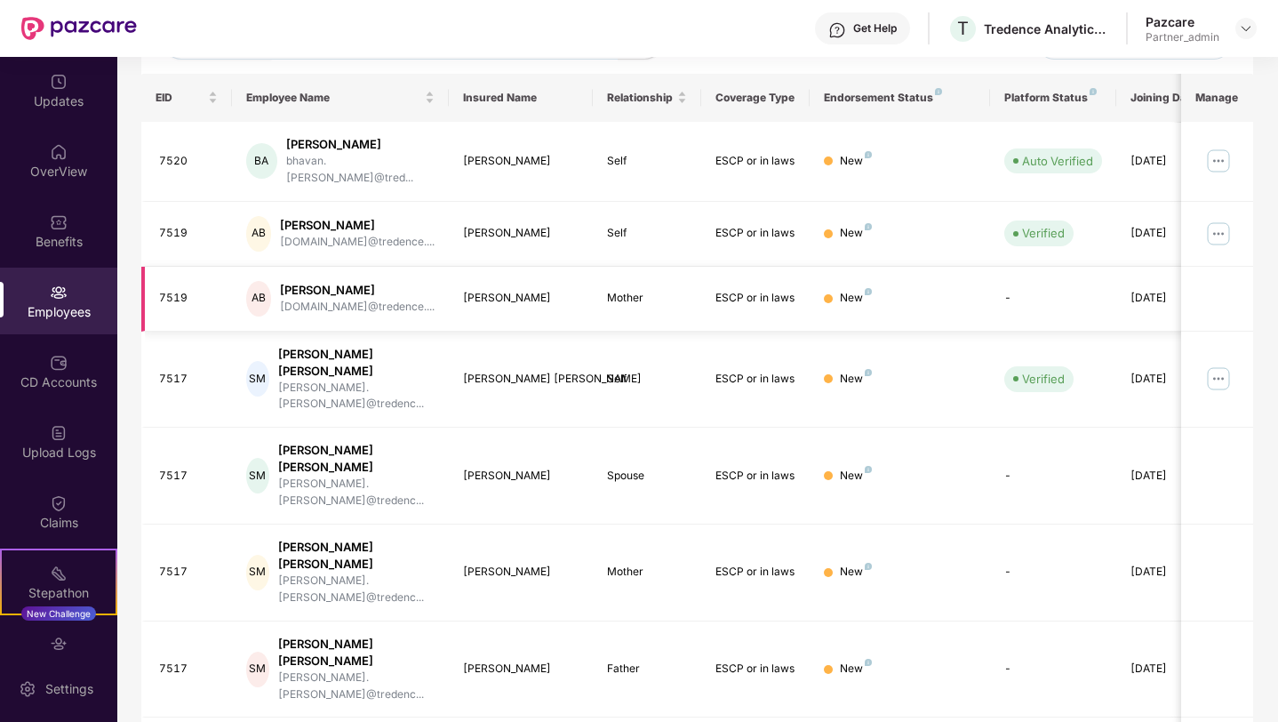
scroll to position [371, 0]
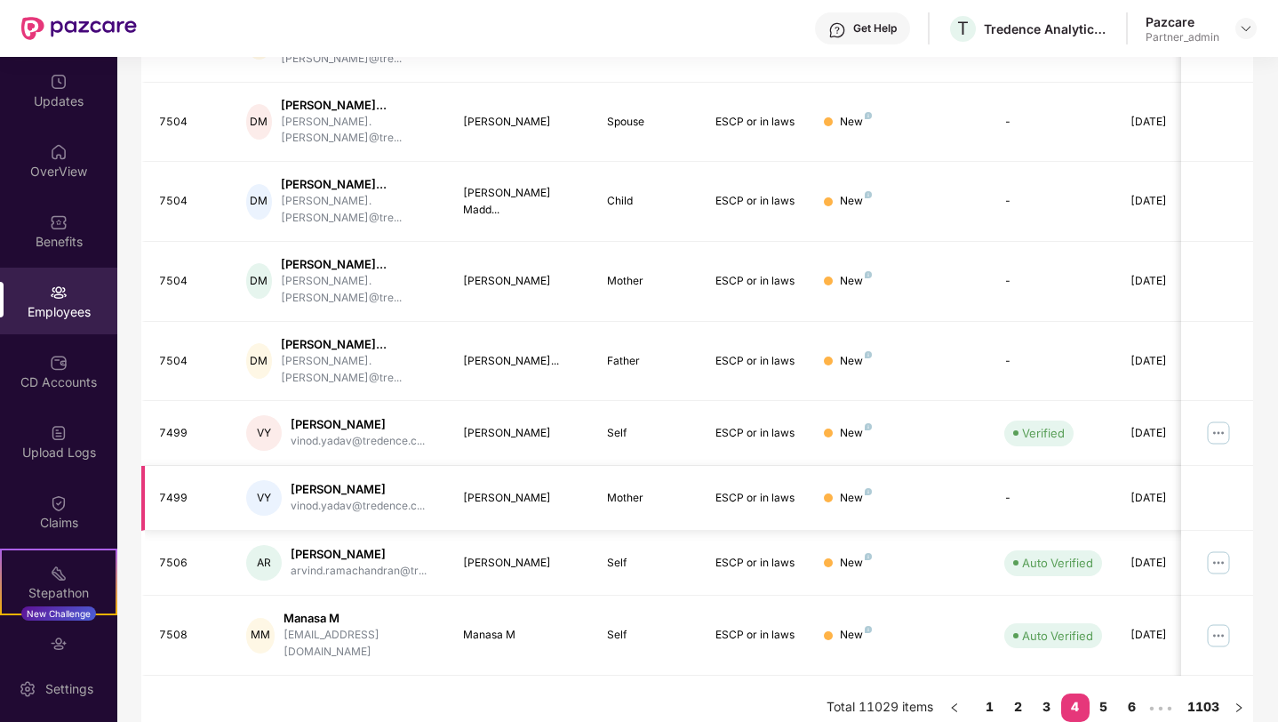
scroll to position [445, 0]
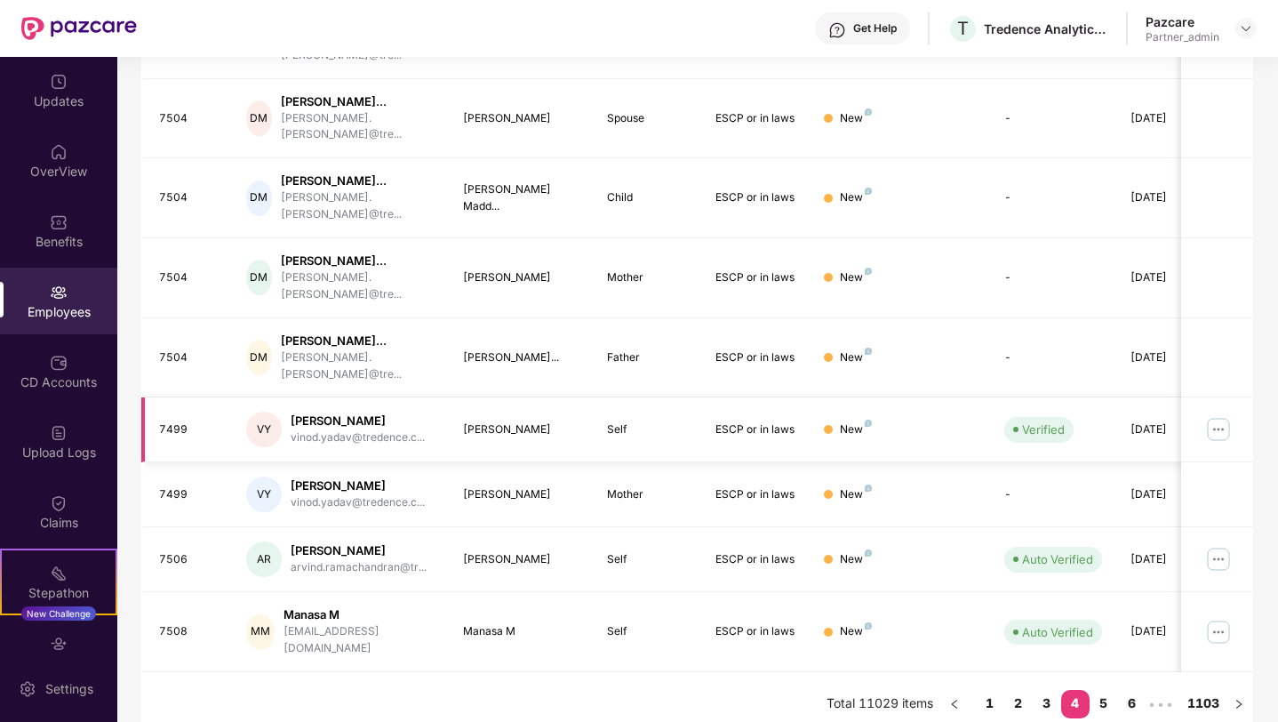
click at [1218, 431] on img at bounding box center [1218, 429] width 28 height 28
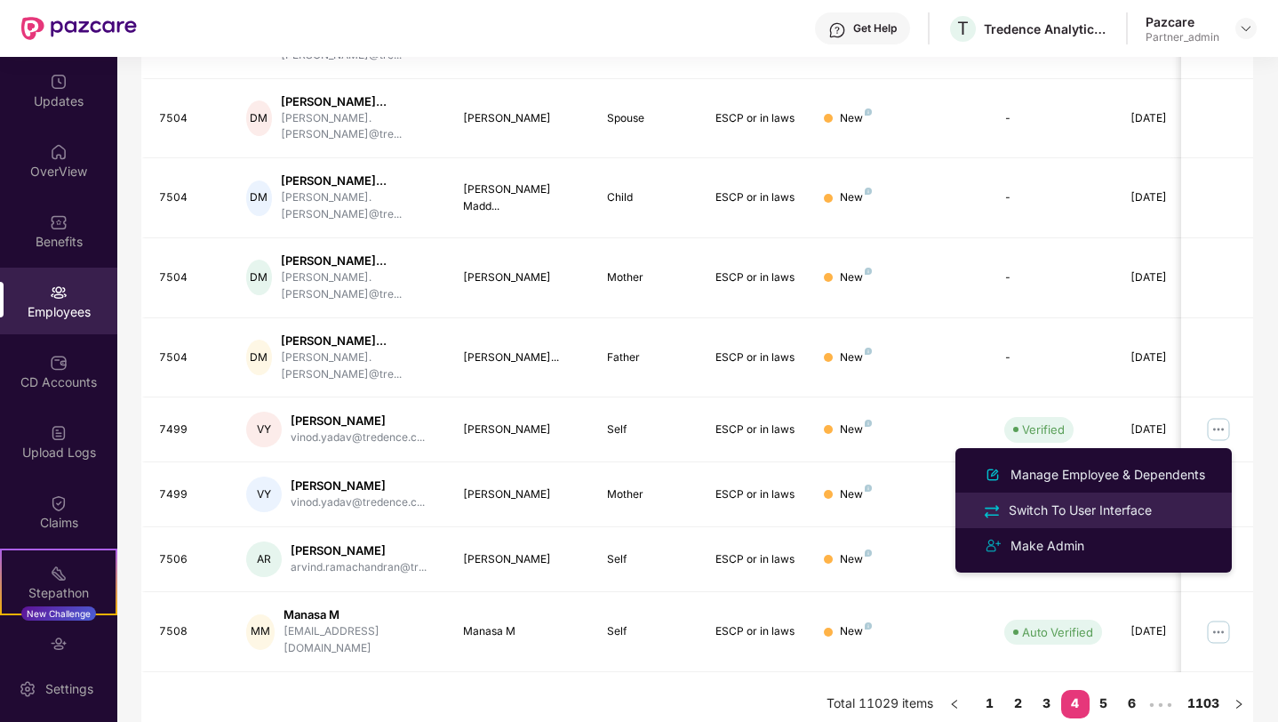
click at [1073, 502] on div "Switch To User Interface" at bounding box center [1080, 510] width 150 height 20
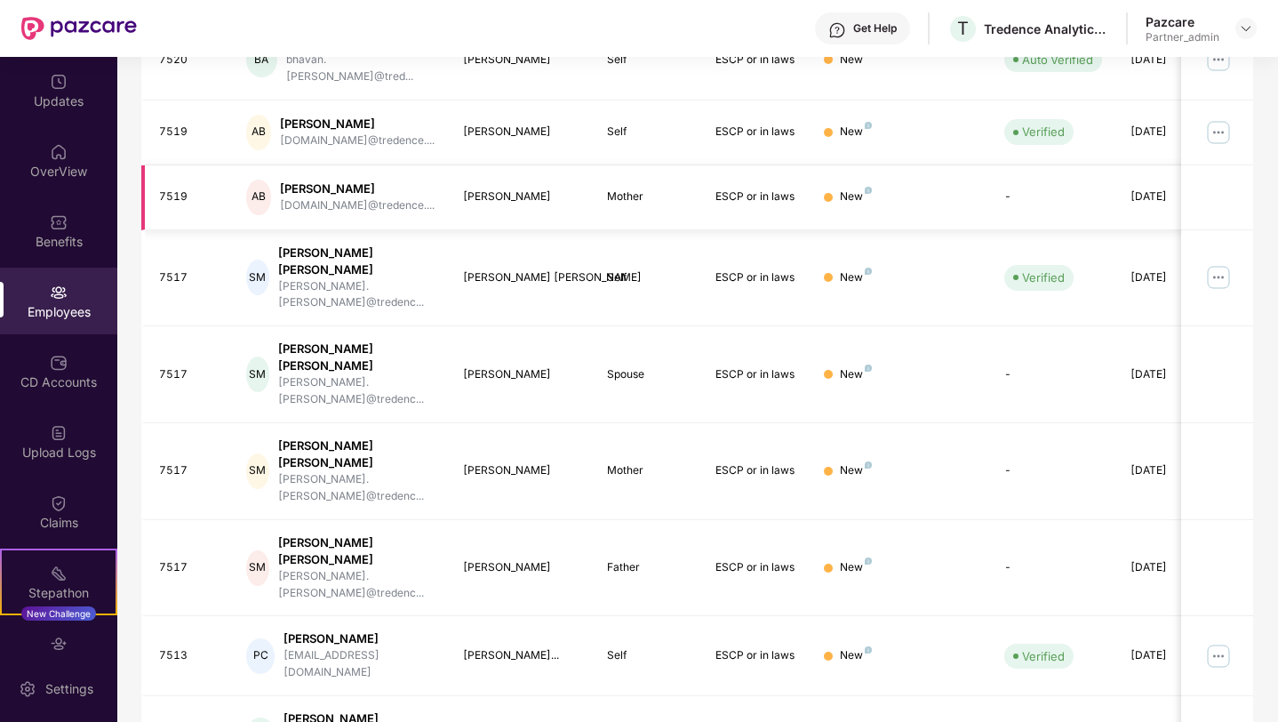
scroll to position [371, 0]
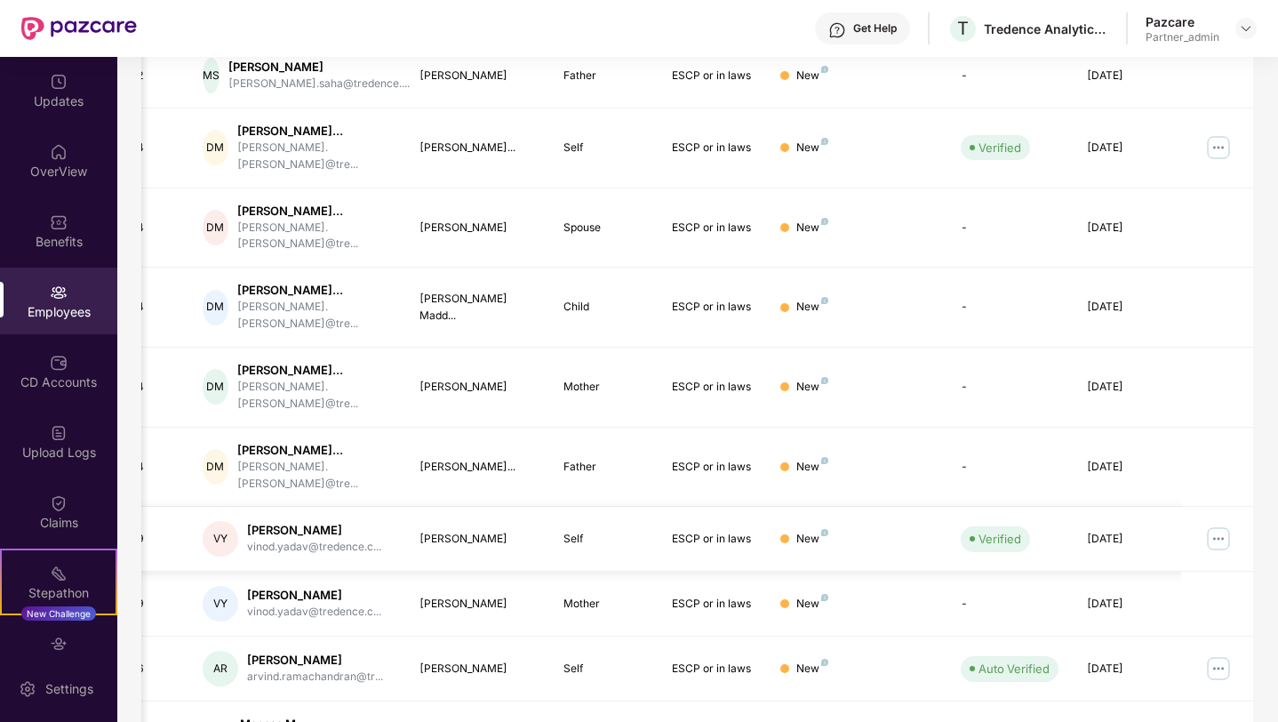
scroll to position [445, 0]
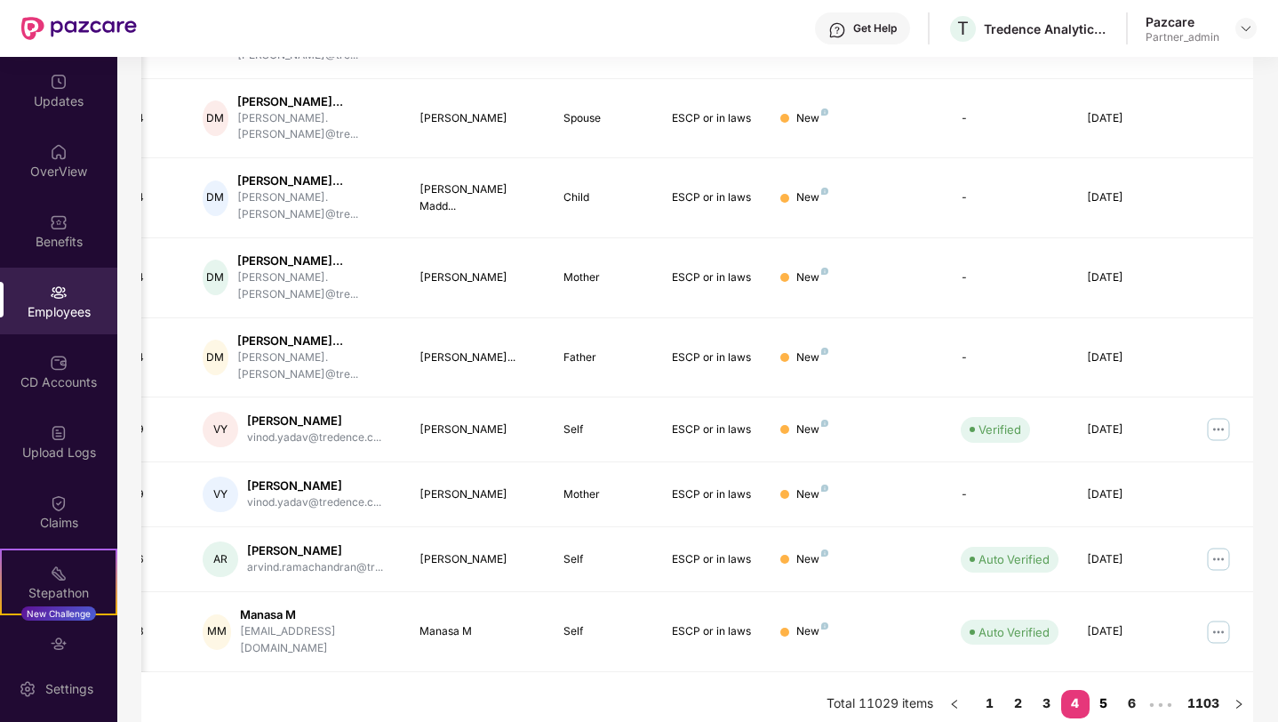
click at [1103, 690] on link "5" at bounding box center [1104, 703] width 28 height 27
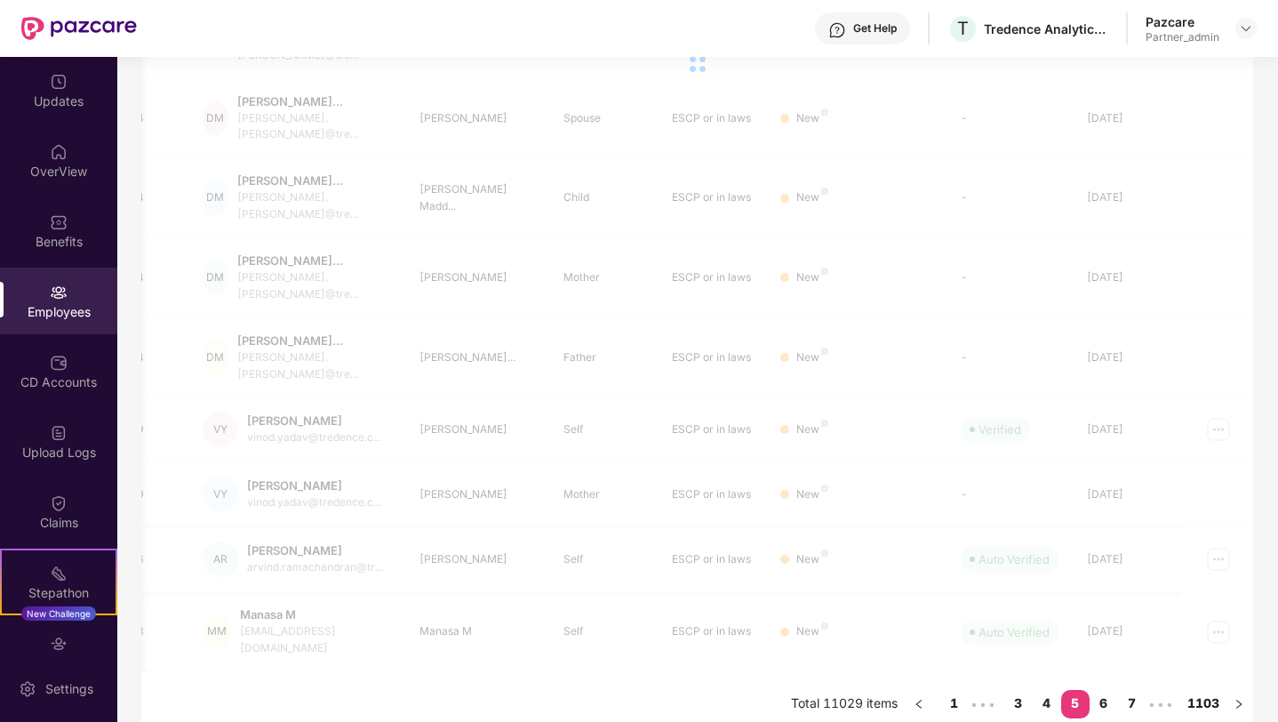
scroll to position [371, 0]
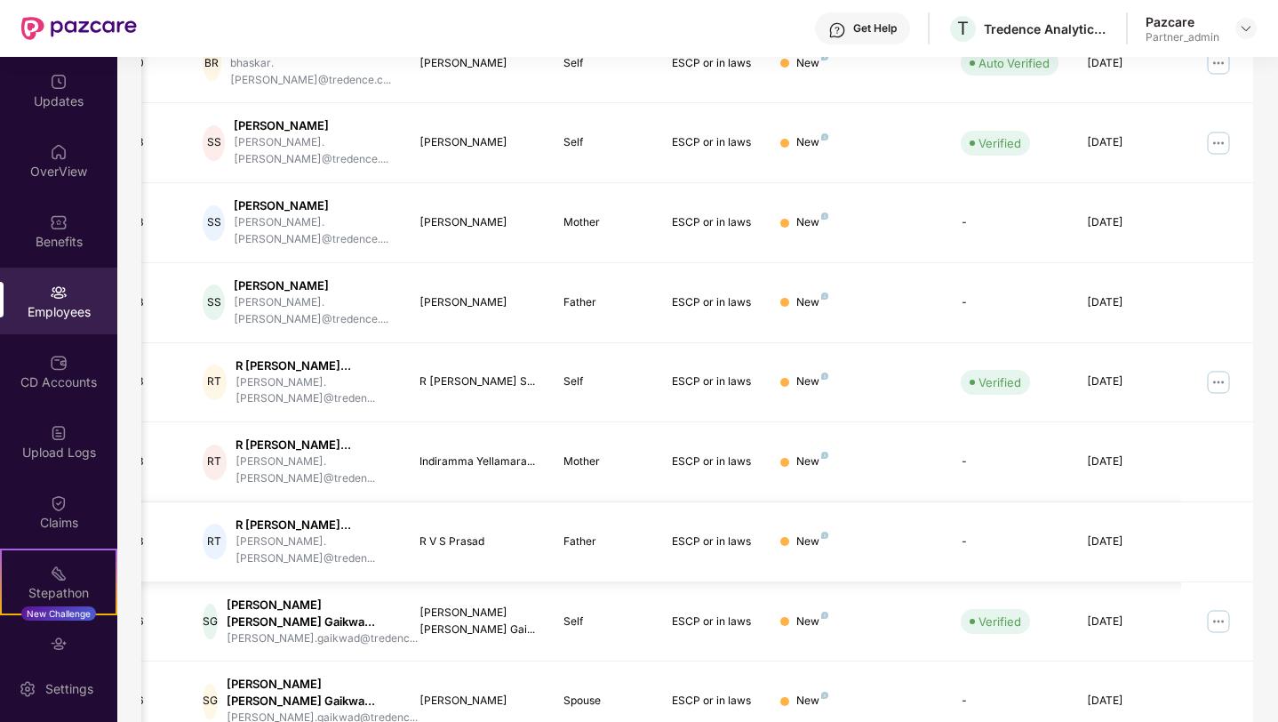
scroll to position [445, 0]
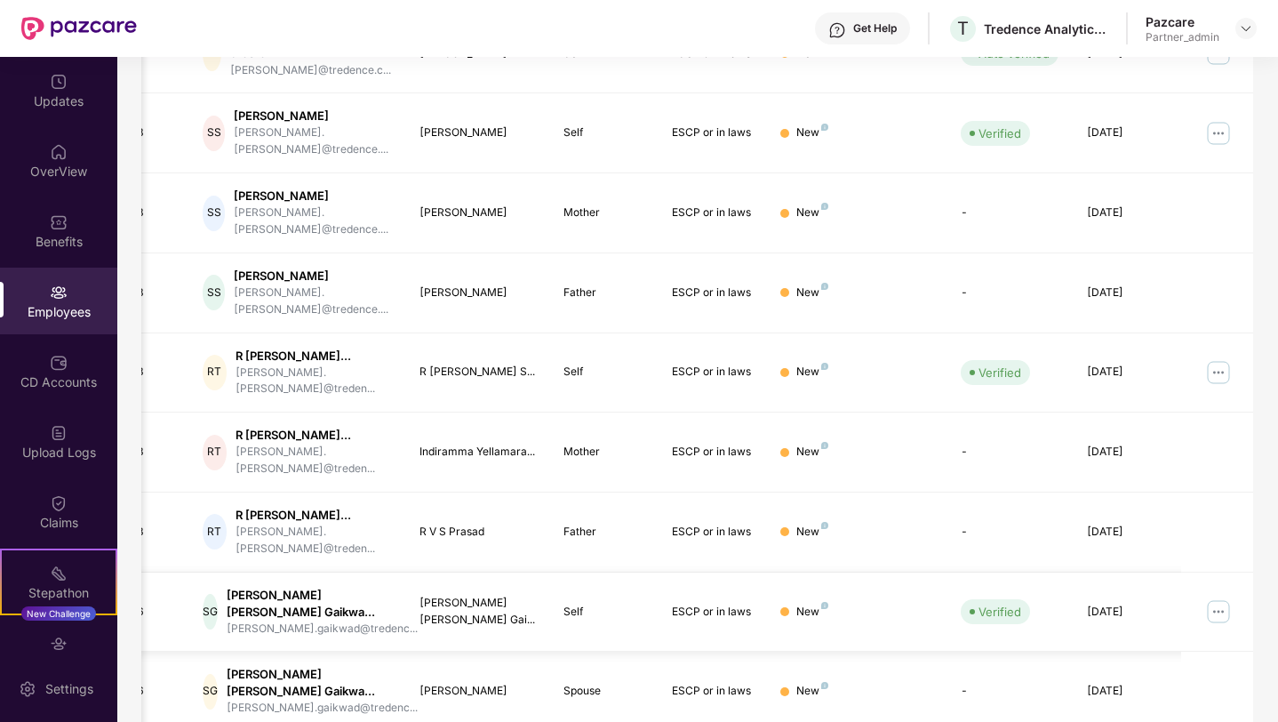
click at [1217, 597] on img at bounding box center [1218, 611] width 28 height 28
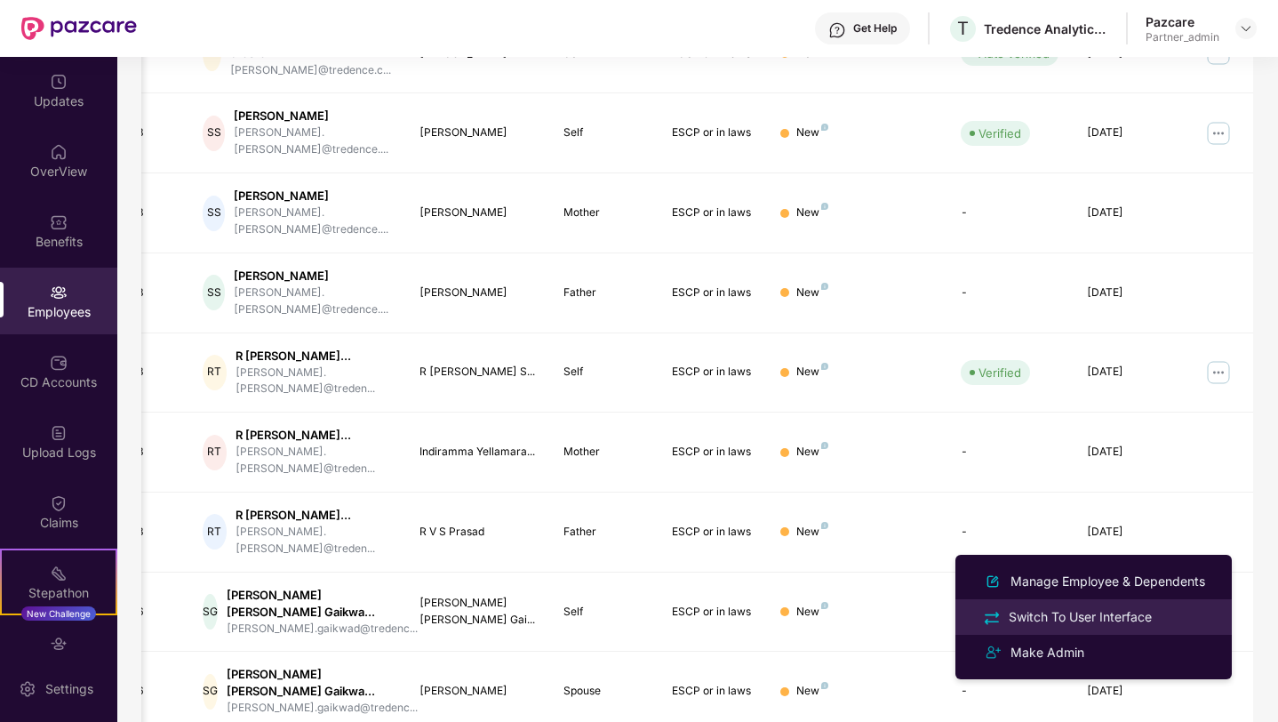
click at [1104, 608] on div "Switch To User Interface" at bounding box center [1080, 617] width 150 height 20
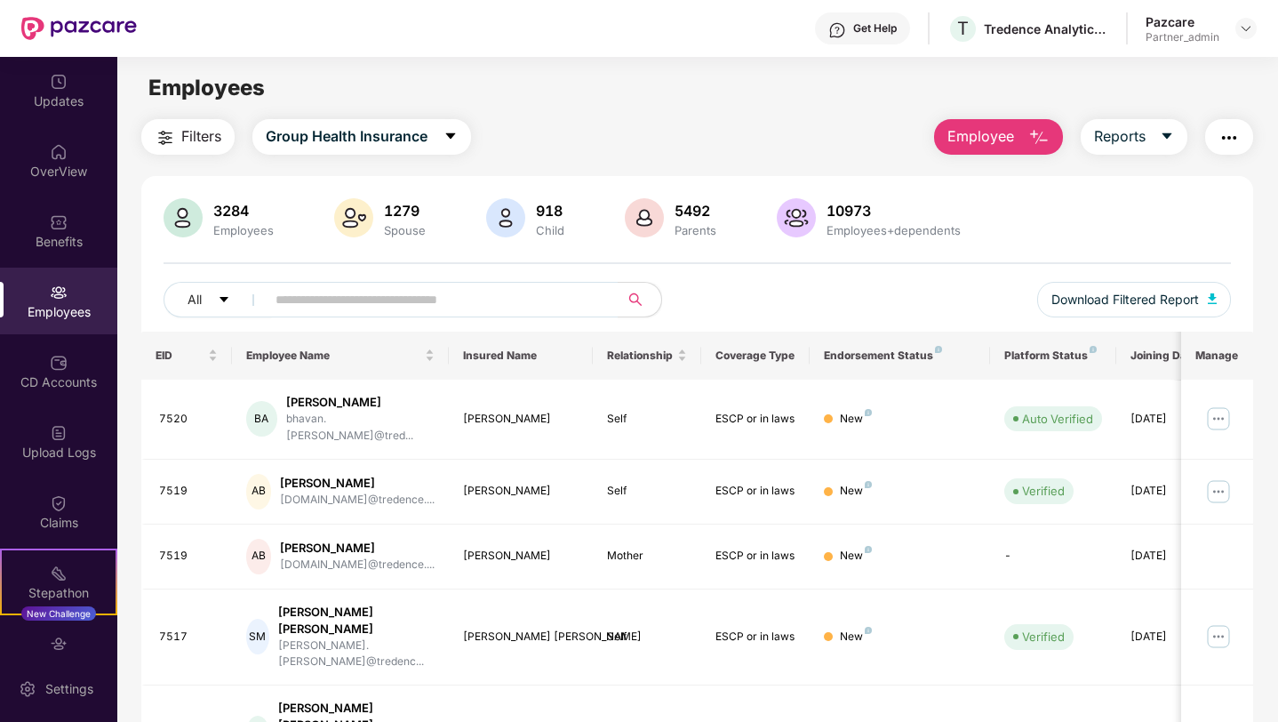
scroll to position [371, 0]
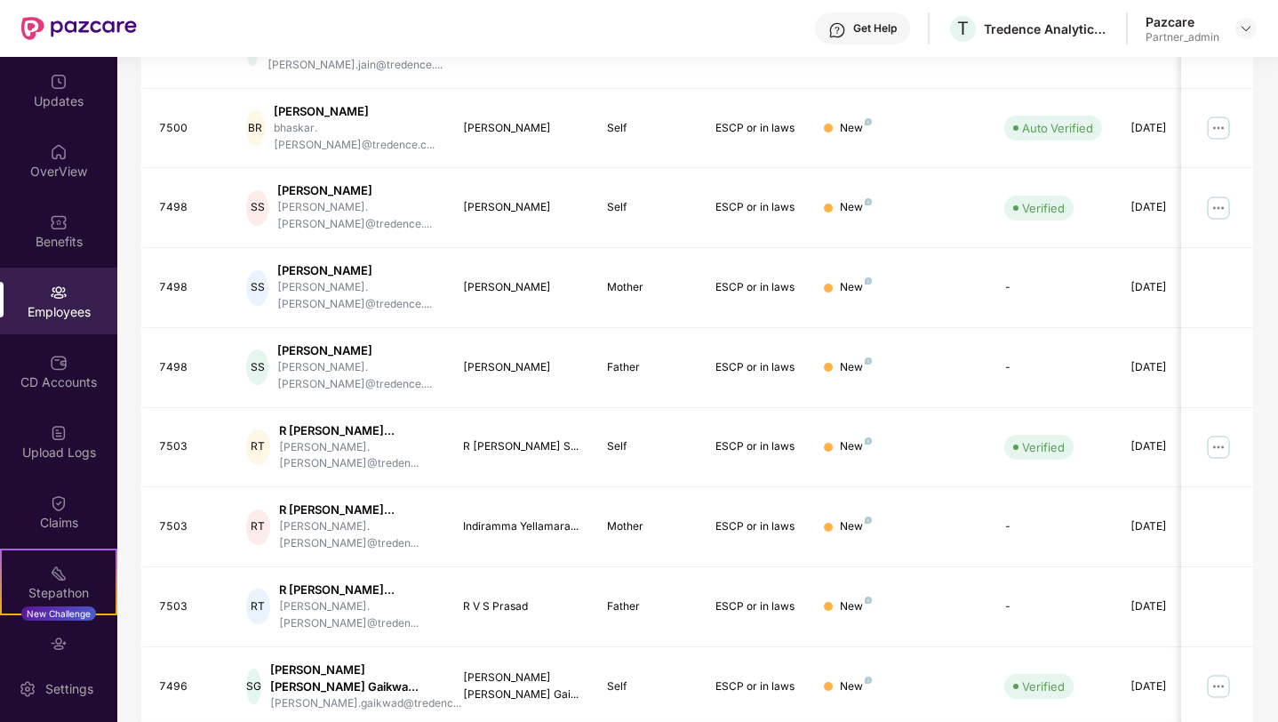
scroll to position [445, 0]
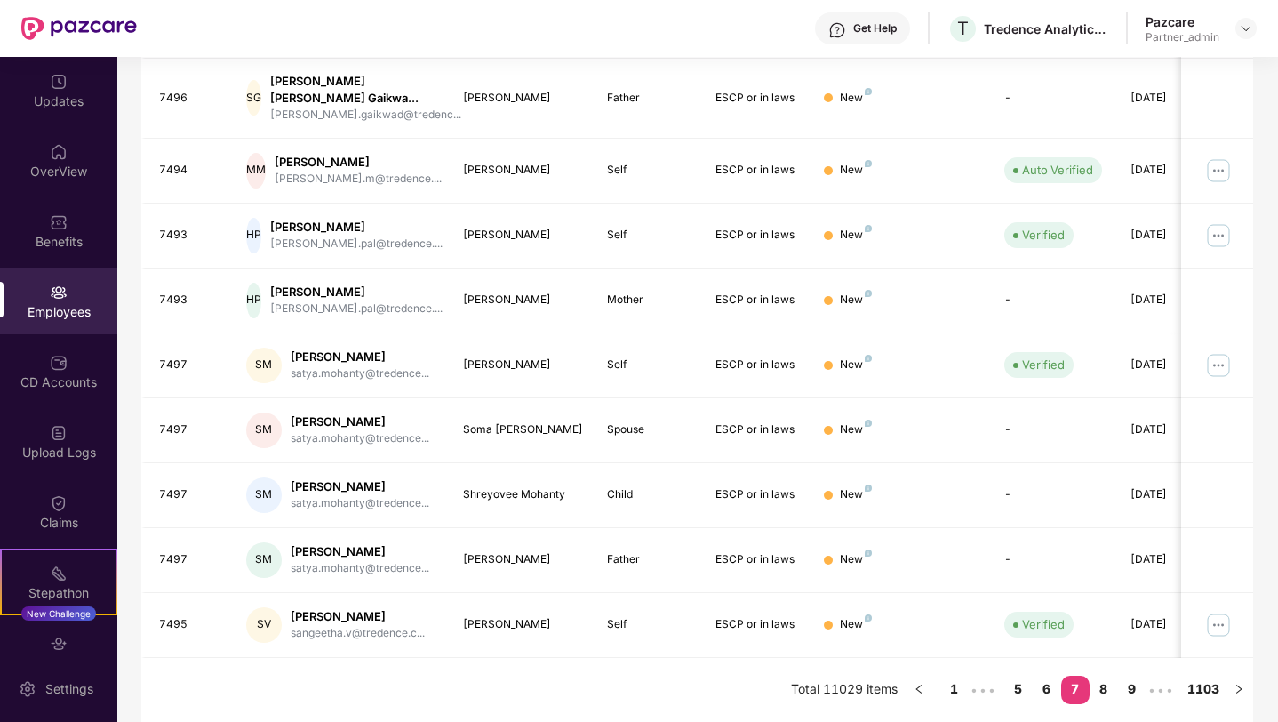
scroll to position [400, 0]
click at [1107, 689] on link "8" at bounding box center [1104, 689] width 28 height 27
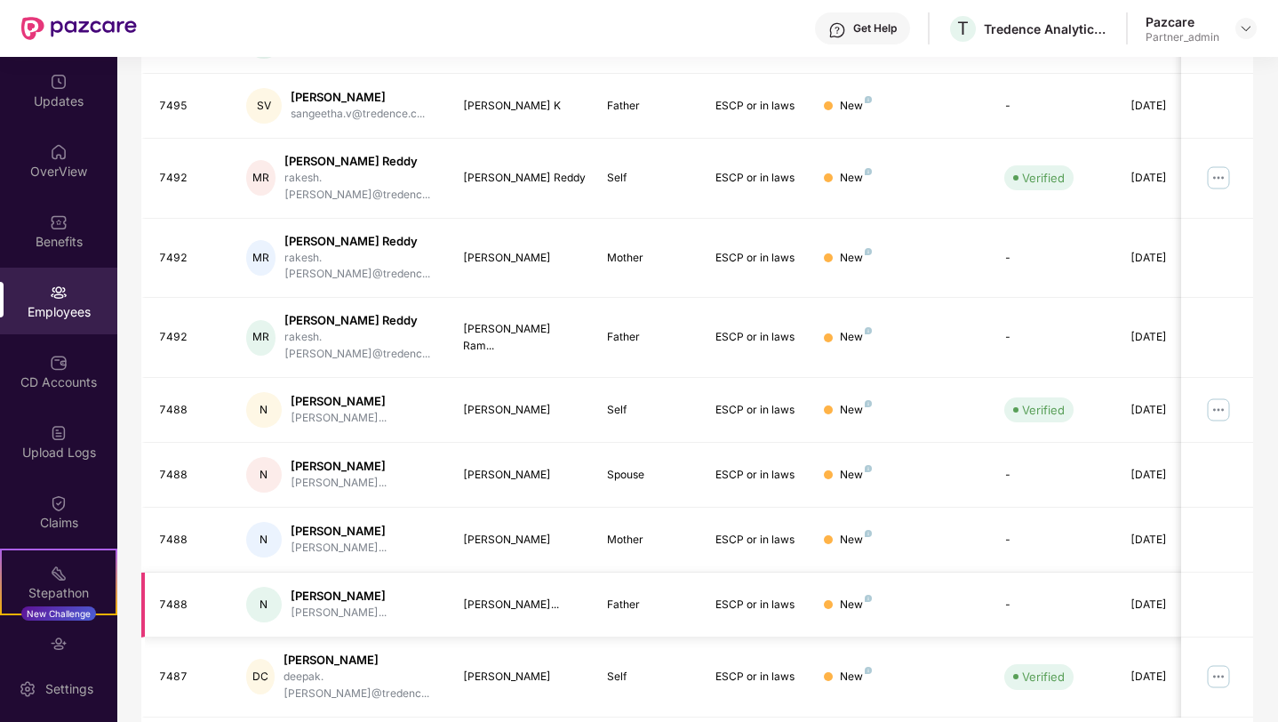
scroll to position [0, 44]
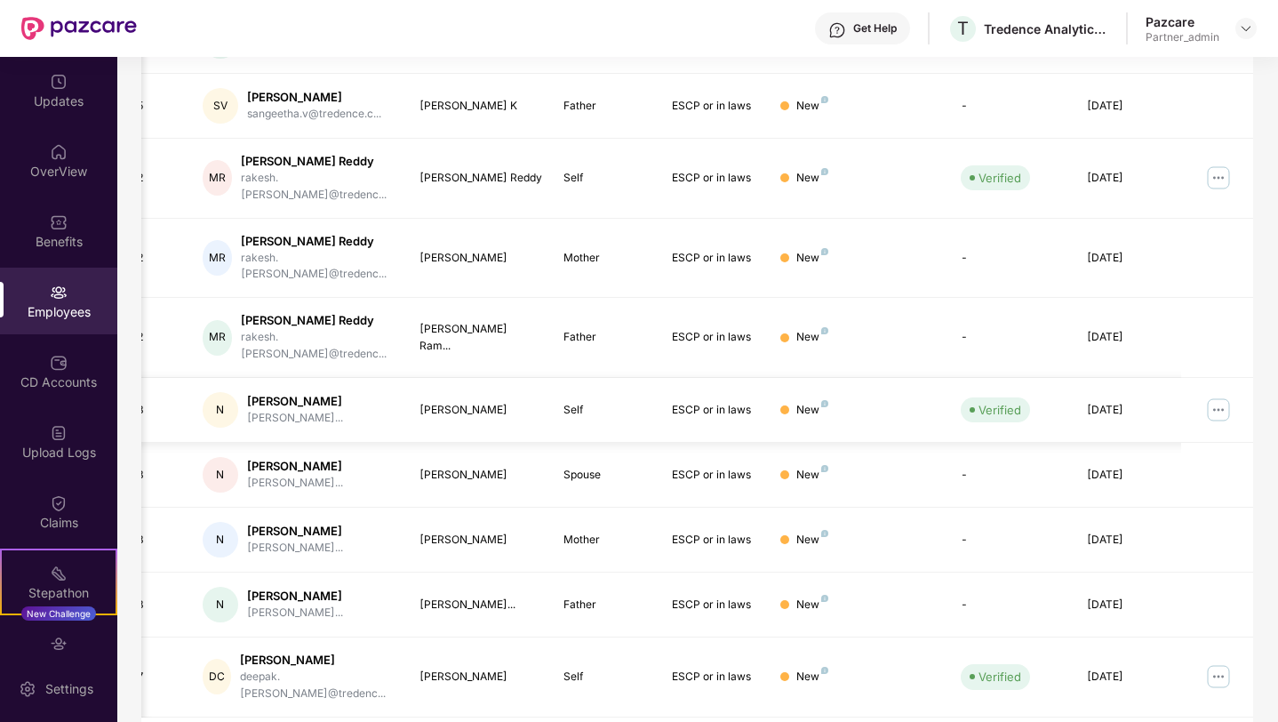
click at [1217, 396] on img at bounding box center [1218, 410] width 28 height 28
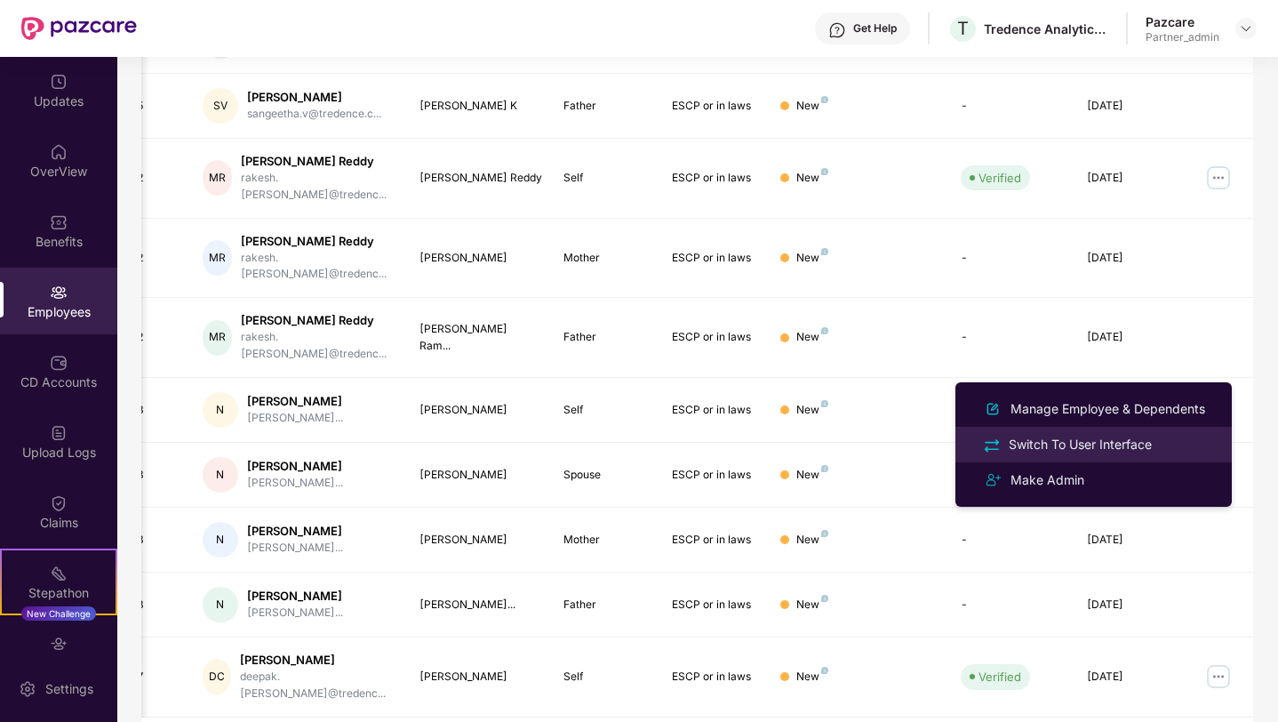
click at [1090, 436] on div "Switch To User Interface" at bounding box center [1080, 445] width 150 height 20
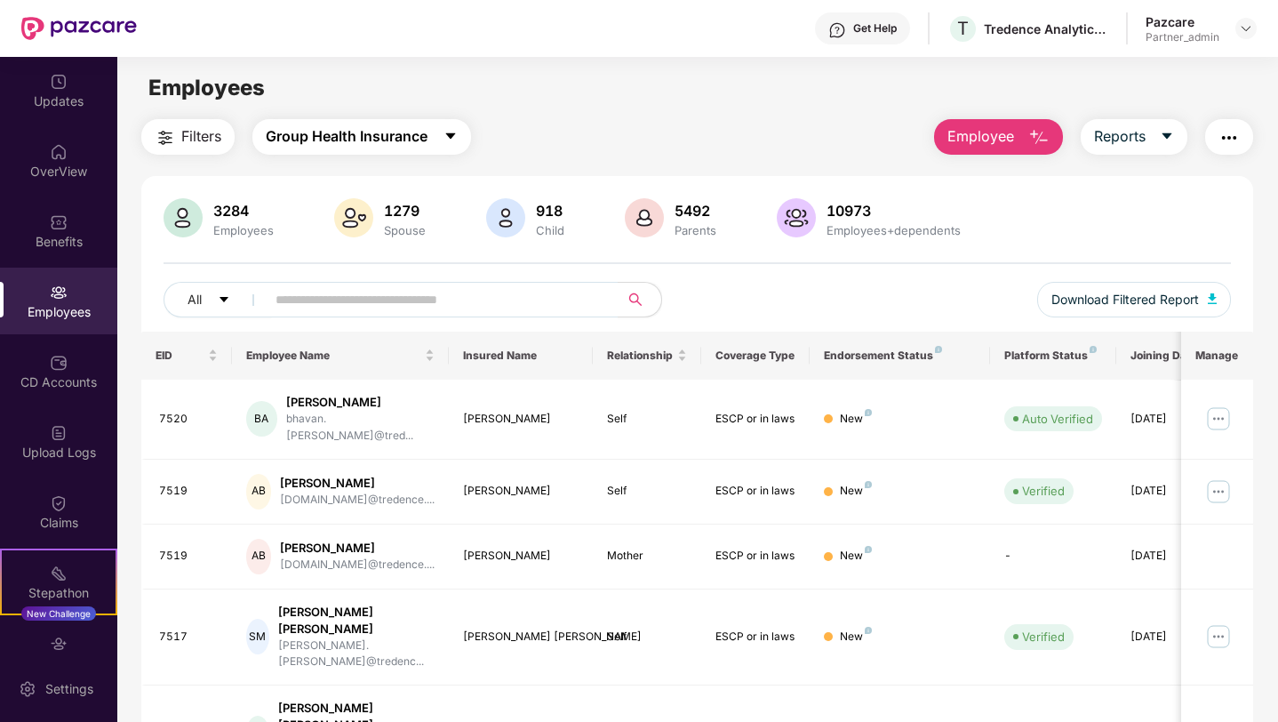
click at [376, 136] on span "Group Health Insurance" at bounding box center [347, 136] width 162 height 22
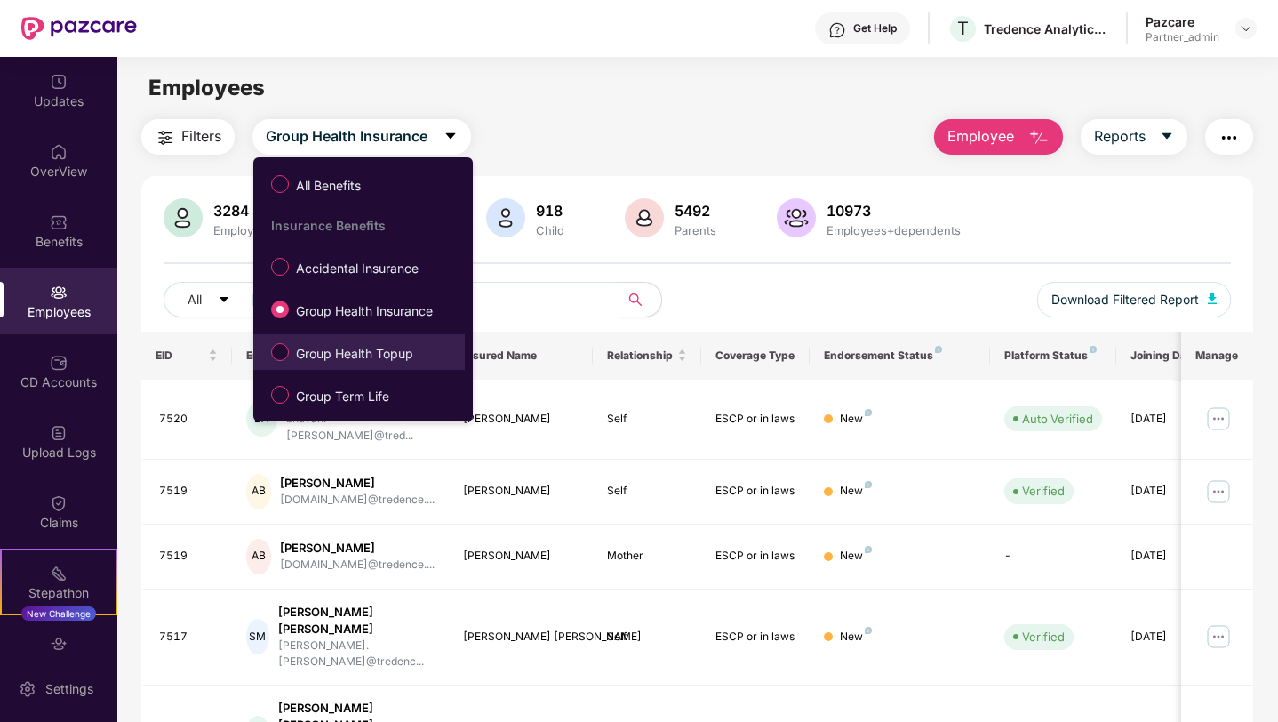
click at [340, 352] on span "Group Health Topup" at bounding box center [355, 354] width 132 height 20
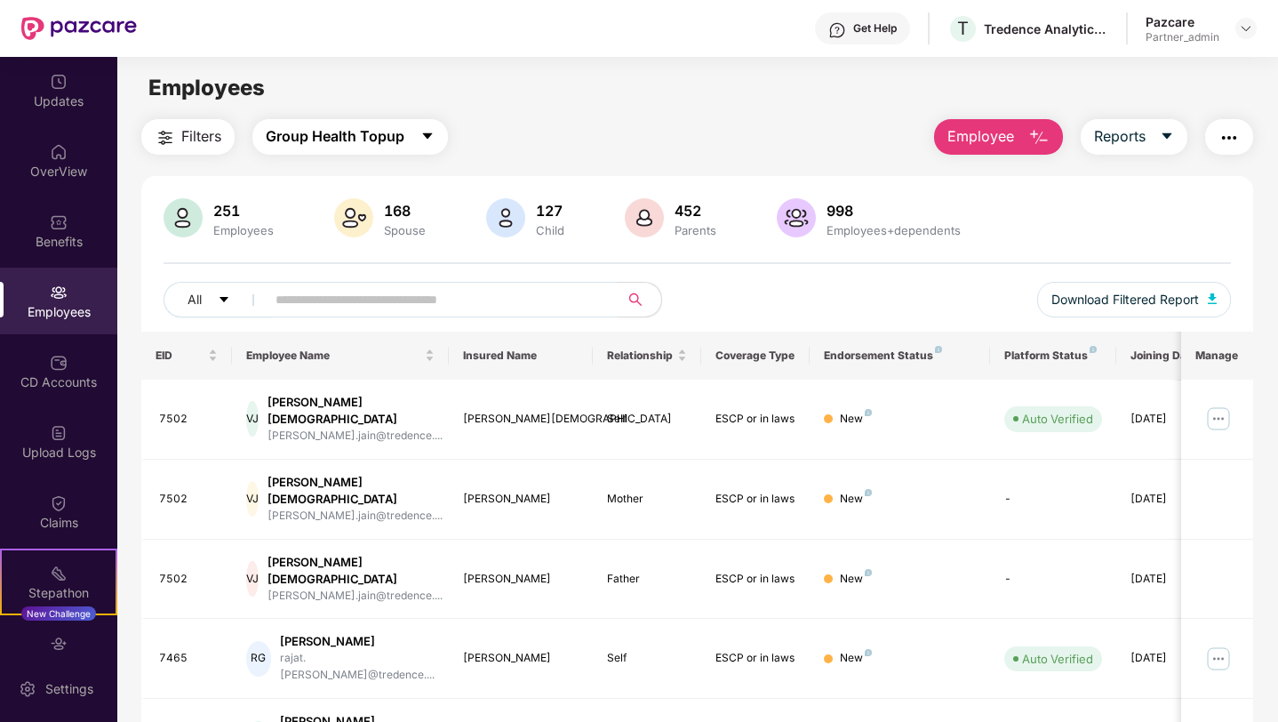
click at [344, 139] on span "Group Health Topup" at bounding box center [335, 136] width 139 height 22
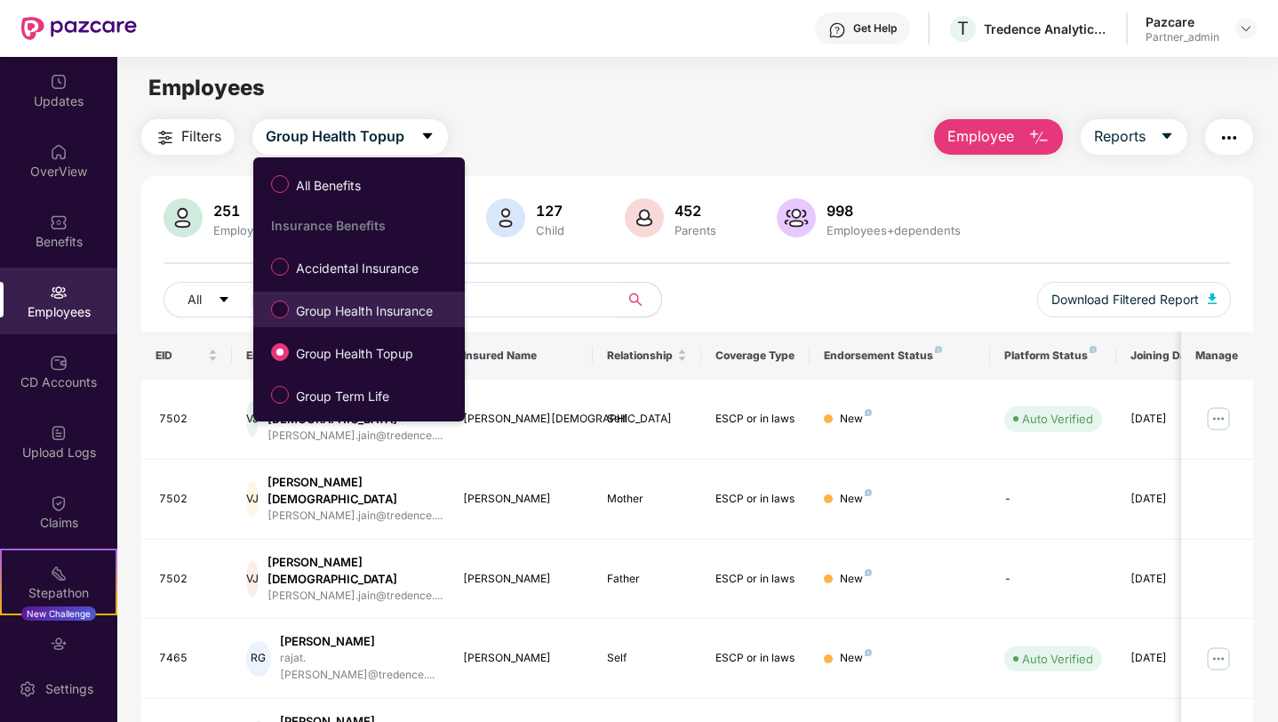
click at [343, 313] on span "Group Health Insurance" at bounding box center [364, 311] width 151 height 20
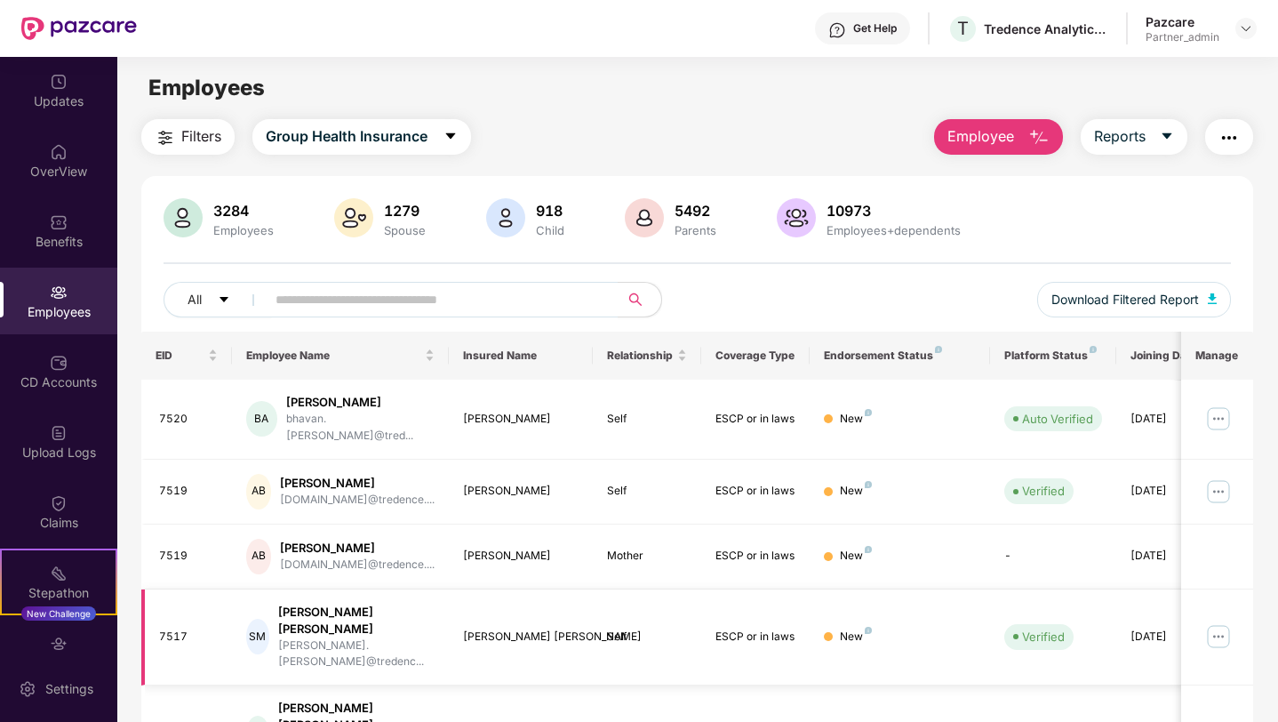
scroll to position [371, 0]
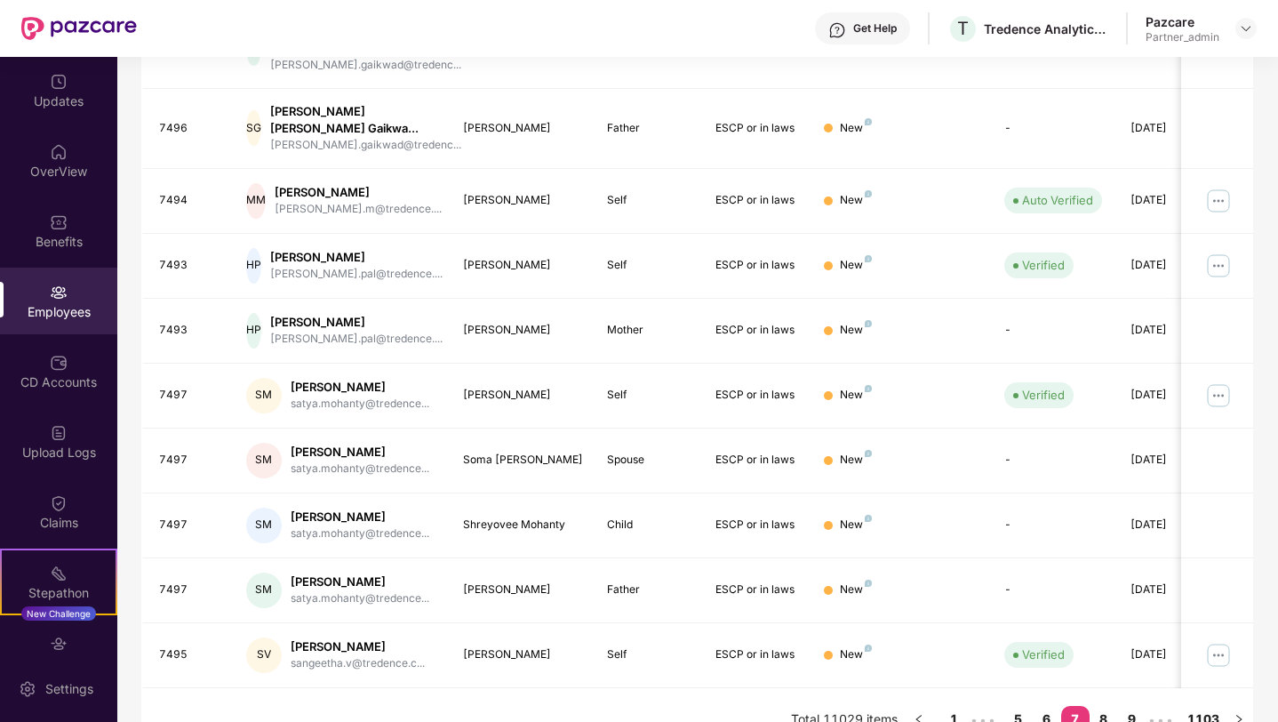
scroll to position [400, 0]
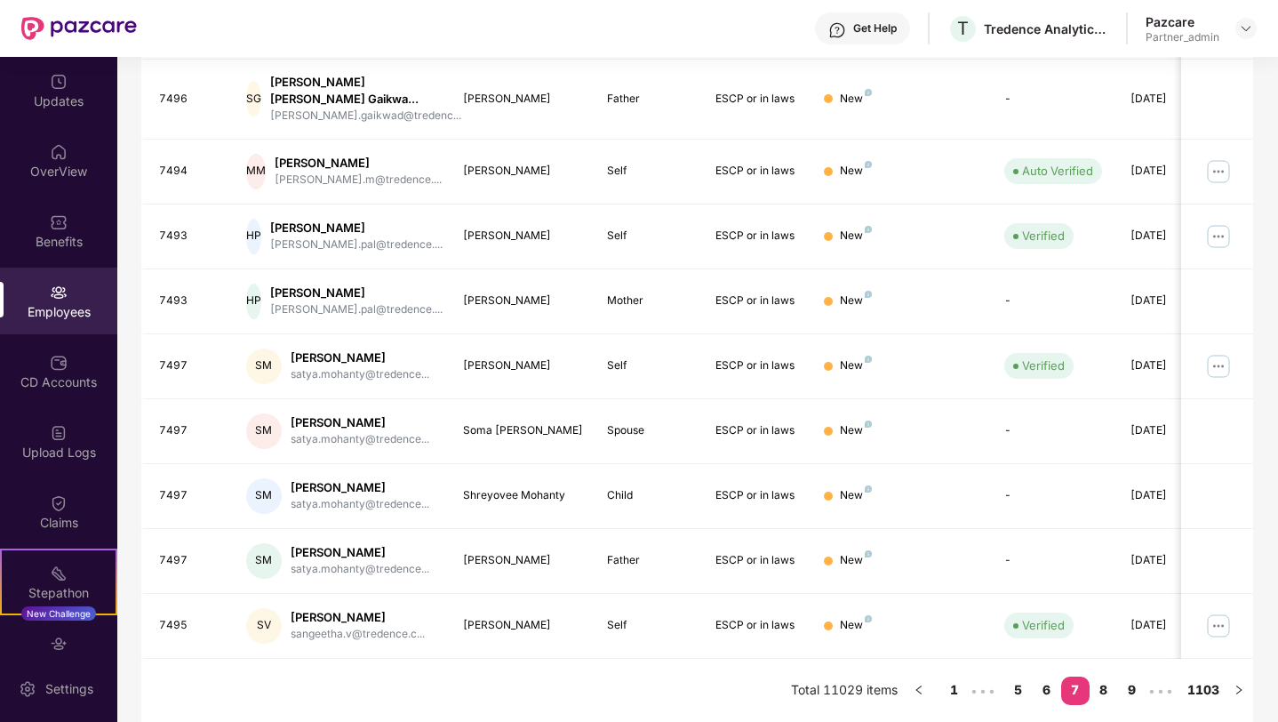
click at [1129, 690] on link "9" at bounding box center [1132, 689] width 28 height 27
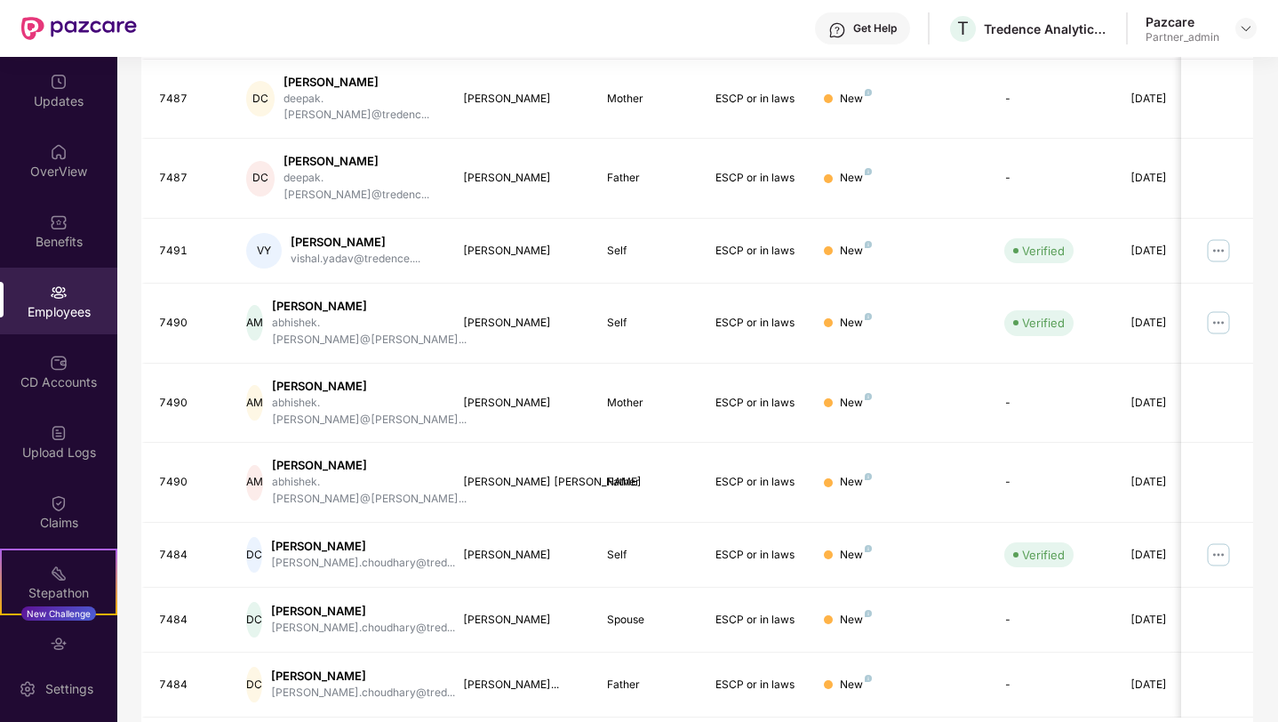
scroll to position [371, 0]
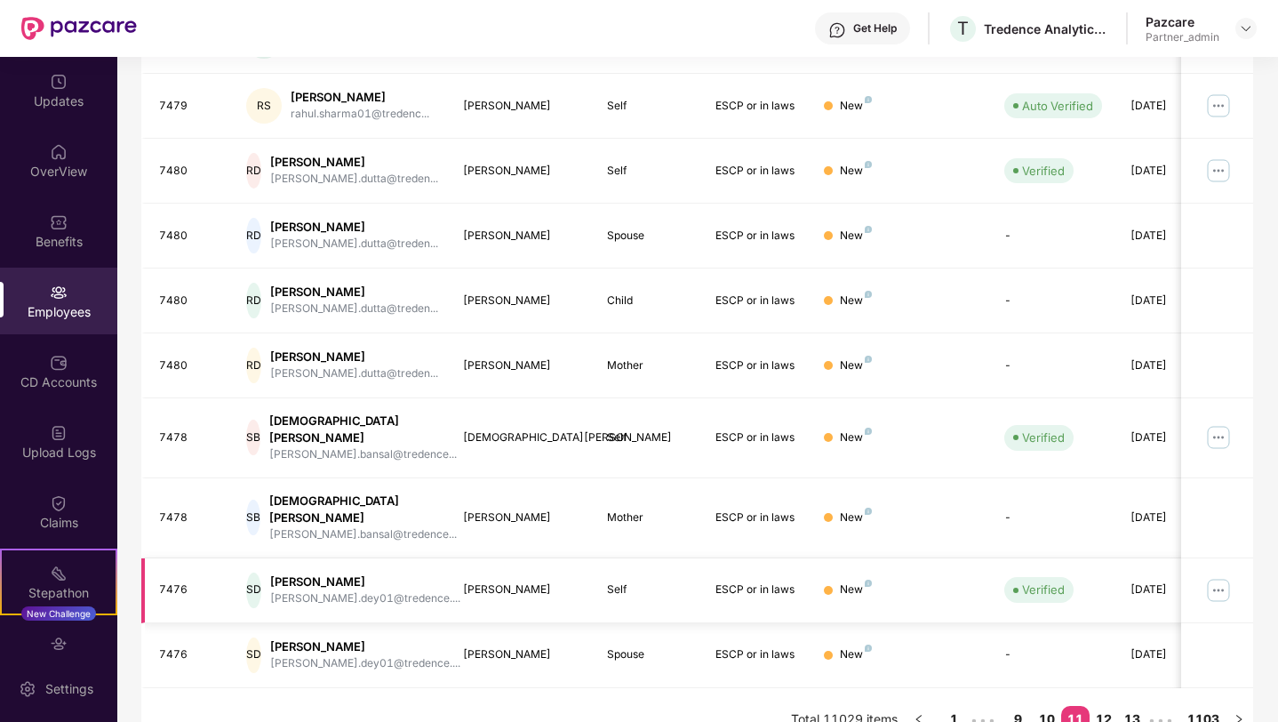
click at [1213, 576] on img at bounding box center [1218, 590] width 28 height 28
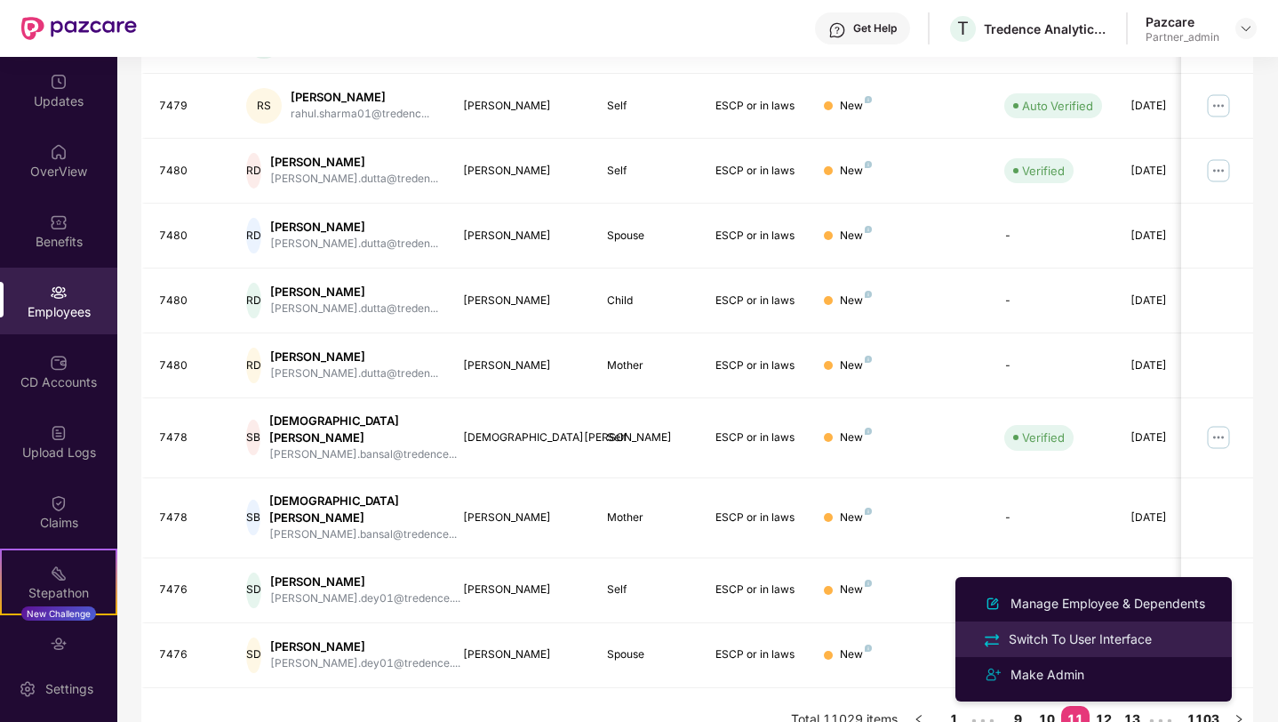
click at [1121, 631] on div "Switch To User Interface" at bounding box center [1080, 639] width 150 height 20
